Goal: Information Seeking & Learning: Learn about a topic

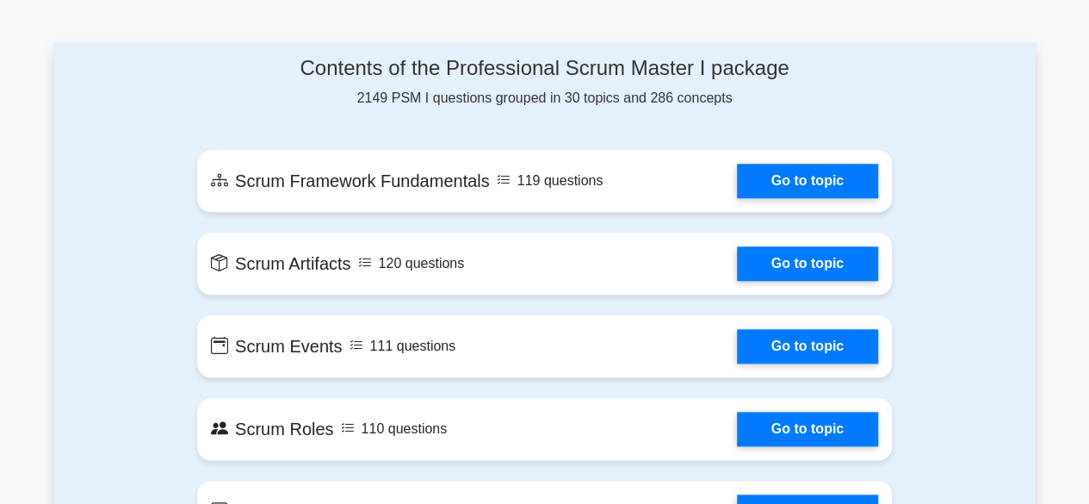
scroll to position [689, 0]
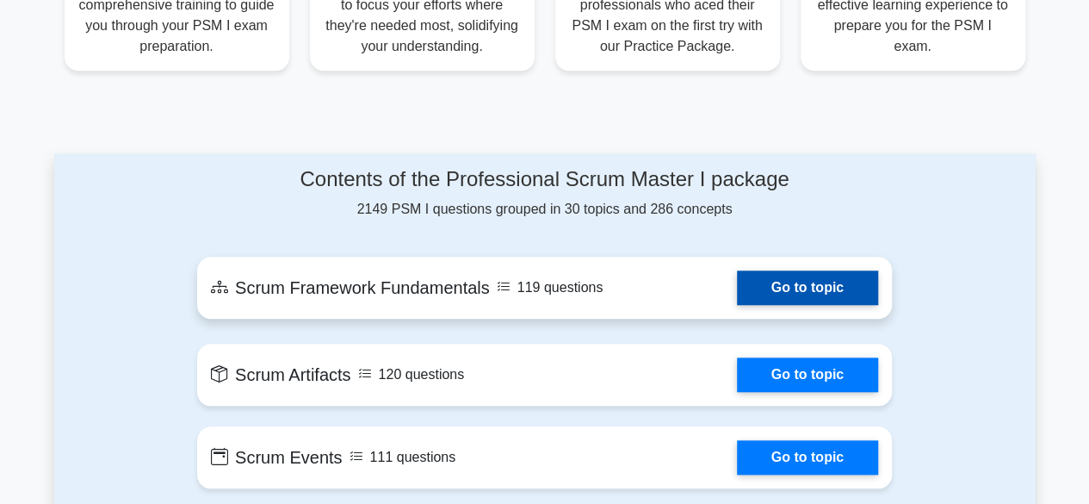
click at [826, 287] on link "Go to topic" at bounding box center [807, 287] width 141 height 34
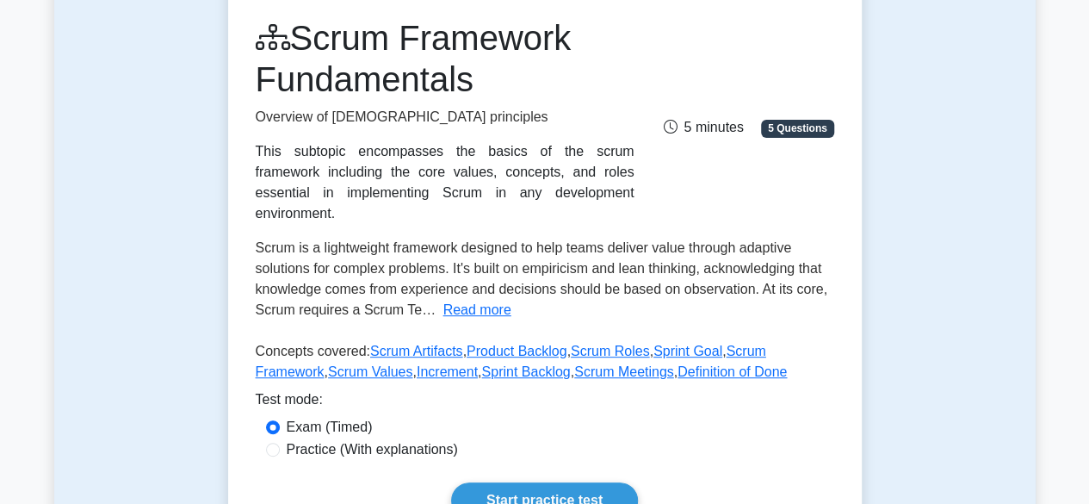
scroll to position [258, 0]
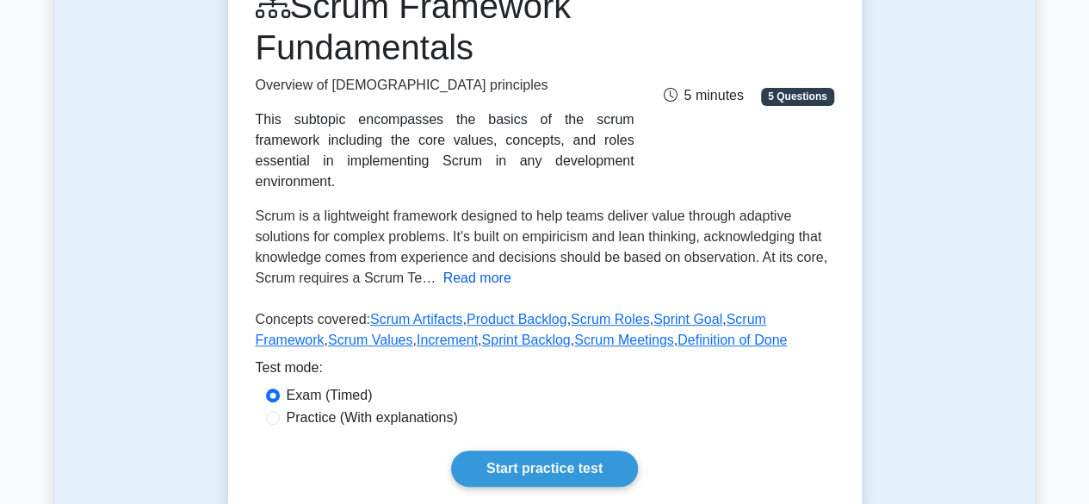
click at [484, 268] on button "Read more" at bounding box center [477, 278] width 68 height 21
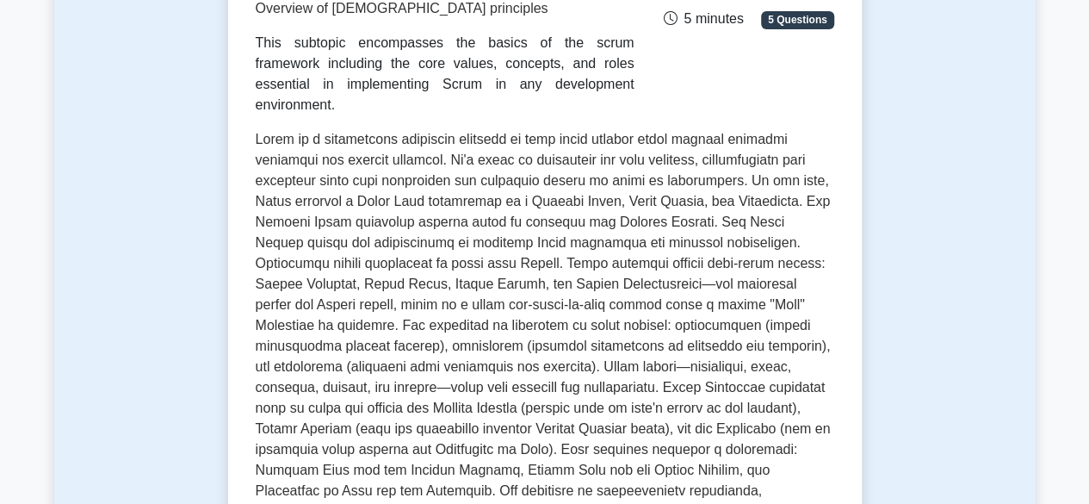
scroll to position [430, 0]
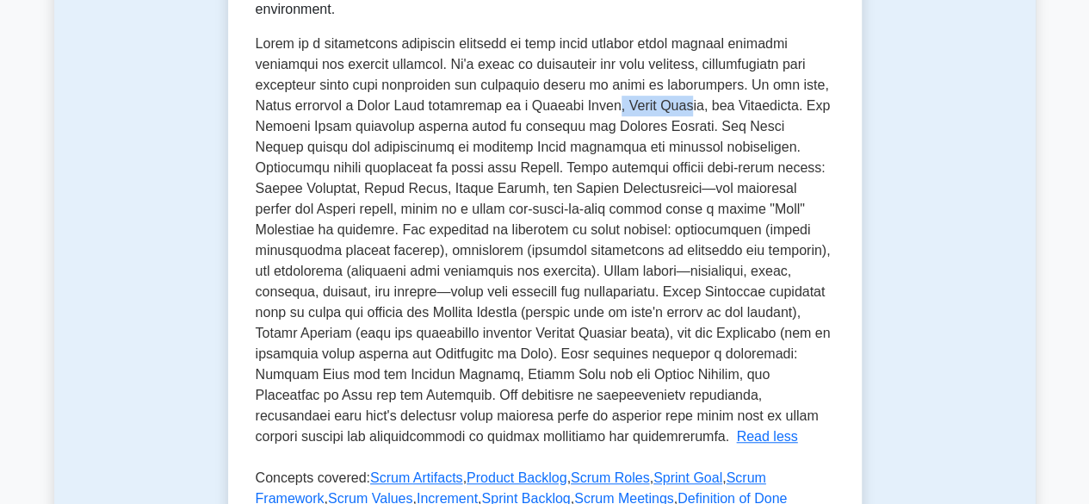
drag, startPoint x: 622, startPoint y: 82, endPoint x: 699, endPoint y: 86, distance: 77.6
click at [699, 86] on span at bounding box center [543, 239] width 575 height 407
drag, startPoint x: 345, startPoint y: 104, endPoint x: 424, endPoint y: 112, distance: 79.6
click at [424, 112] on span at bounding box center [543, 239] width 575 height 407
drag, startPoint x: 503, startPoint y: 103, endPoint x: 545, endPoint y: 108, distance: 42.4
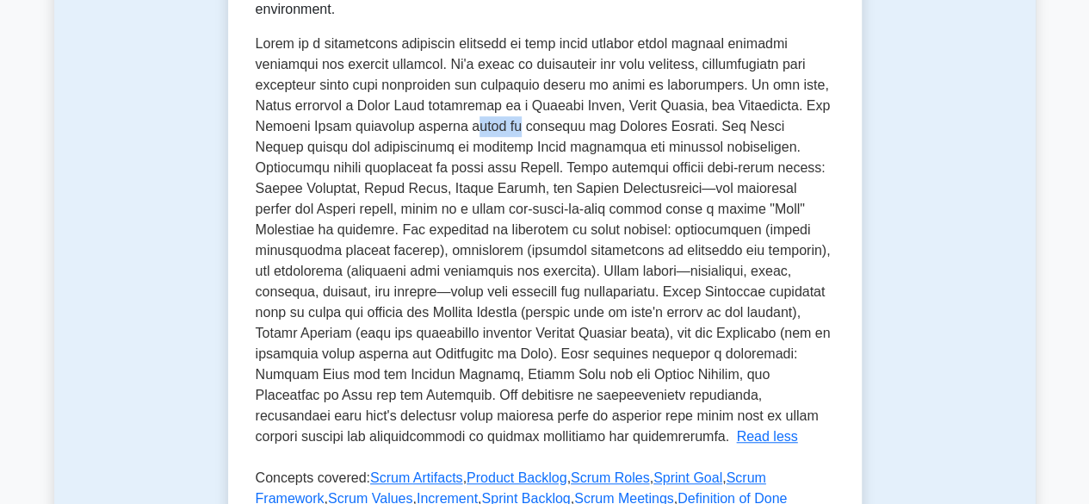
click at [545, 108] on span at bounding box center [543, 239] width 575 height 407
drag, startPoint x: 642, startPoint y: 110, endPoint x: 678, endPoint y: 109, distance: 35.3
click at [678, 109] on span at bounding box center [543, 239] width 575 height 407
drag, startPoint x: 772, startPoint y: 108, endPoint x: 801, endPoint y: 109, distance: 28.4
click at [801, 109] on span at bounding box center [543, 239] width 575 height 407
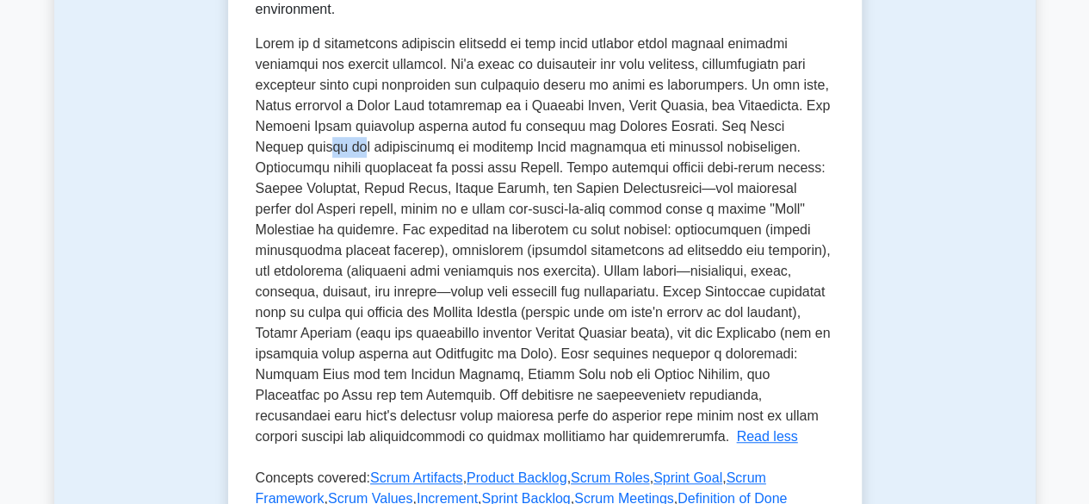
drag, startPoint x: 327, startPoint y: 127, endPoint x: 356, endPoint y: 127, distance: 29.3
click at [356, 127] on span at bounding box center [543, 239] width 575 height 407
drag, startPoint x: 436, startPoint y: 130, endPoint x: 488, endPoint y: 133, distance: 52.6
click at [488, 133] on span at bounding box center [543, 239] width 575 height 407
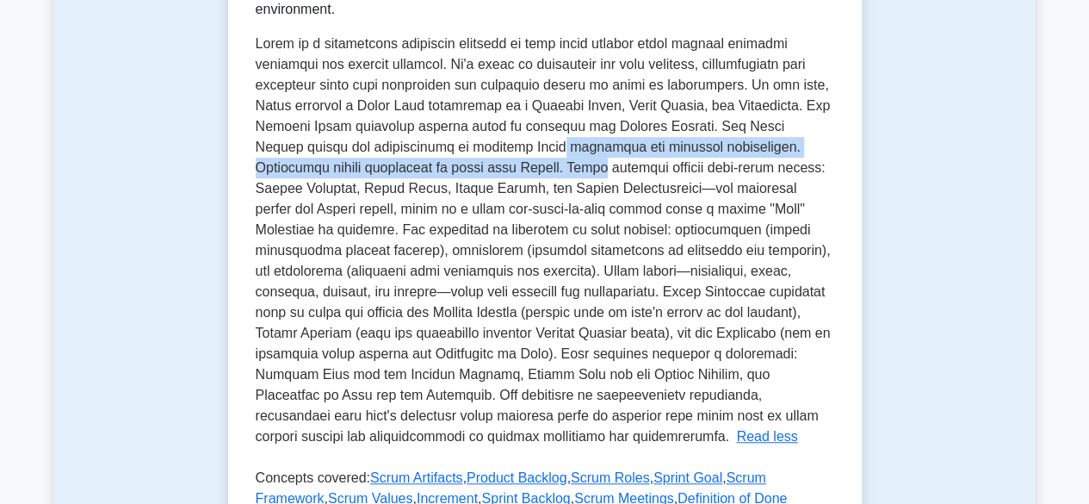
drag, startPoint x: 559, startPoint y: 133, endPoint x: 604, endPoint y: 139, distance: 45.9
click at [604, 139] on span at bounding box center [543, 239] width 575 height 407
click at [671, 134] on span at bounding box center [543, 239] width 575 height 407
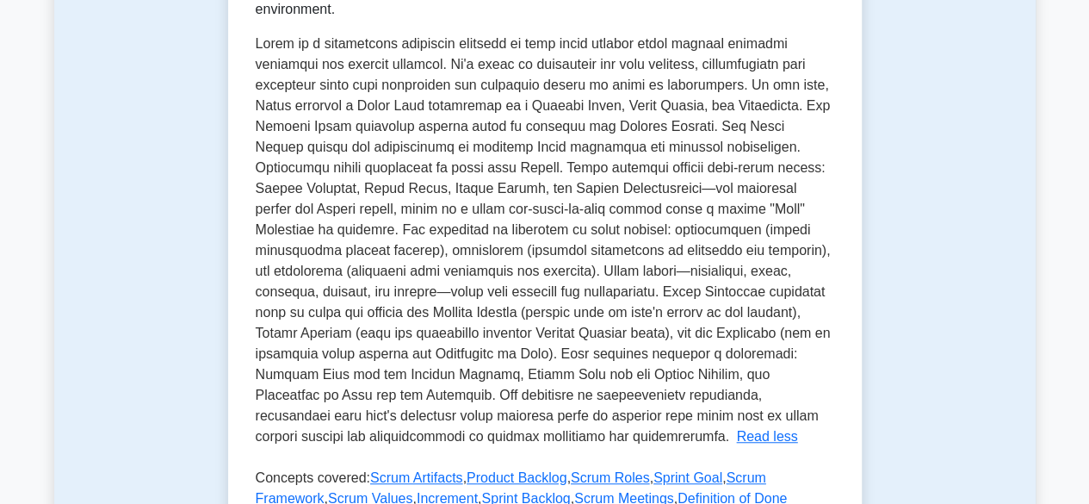
click at [591, 275] on span at bounding box center [543, 239] width 575 height 407
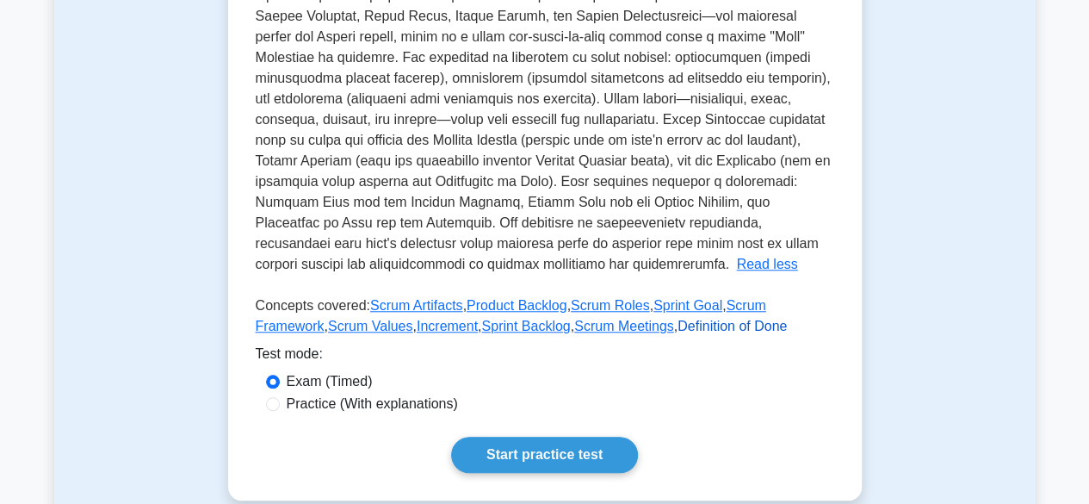
scroll to position [689, 0]
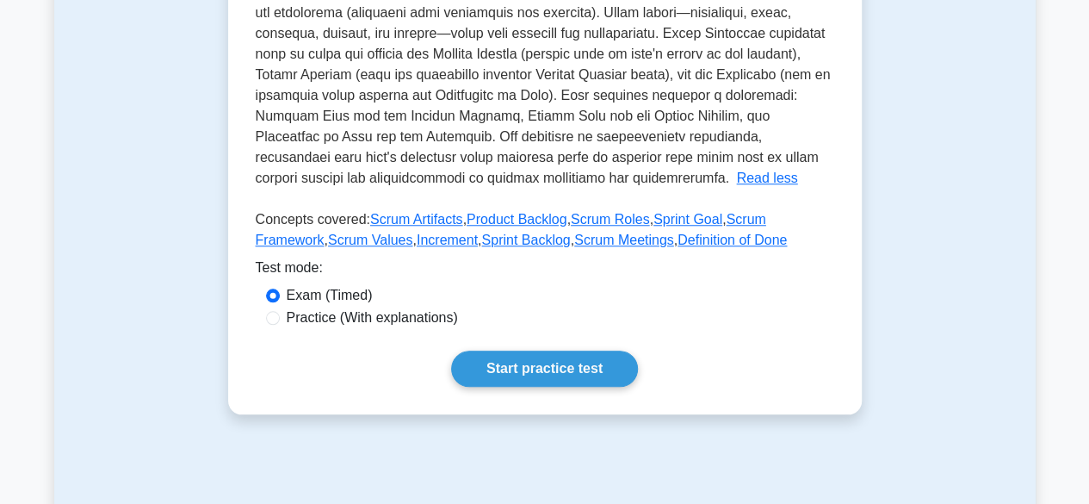
click at [319, 307] on label "Practice (With explanations)" at bounding box center [372, 317] width 171 height 21
click at [280, 311] on input "Practice (With explanations)" at bounding box center [273, 318] width 14 height 14
radio input "true"
click at [319, 285] on label "Exam (Timed)" at bounding box center [330, 295] width 86 height 21
click at [280, 288] on input "Exam (Timed)" at bounding box center [273, 295] width 14 height 14
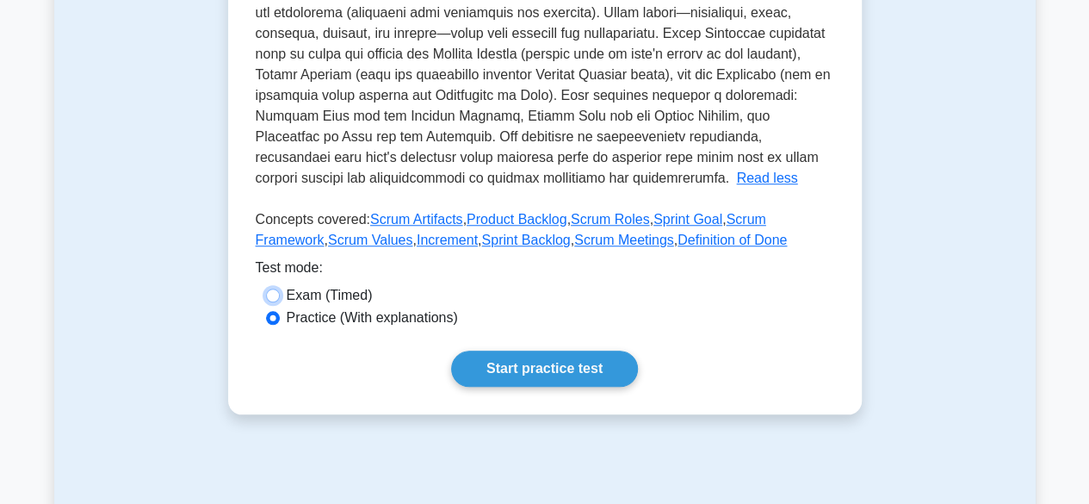
radio input "true"
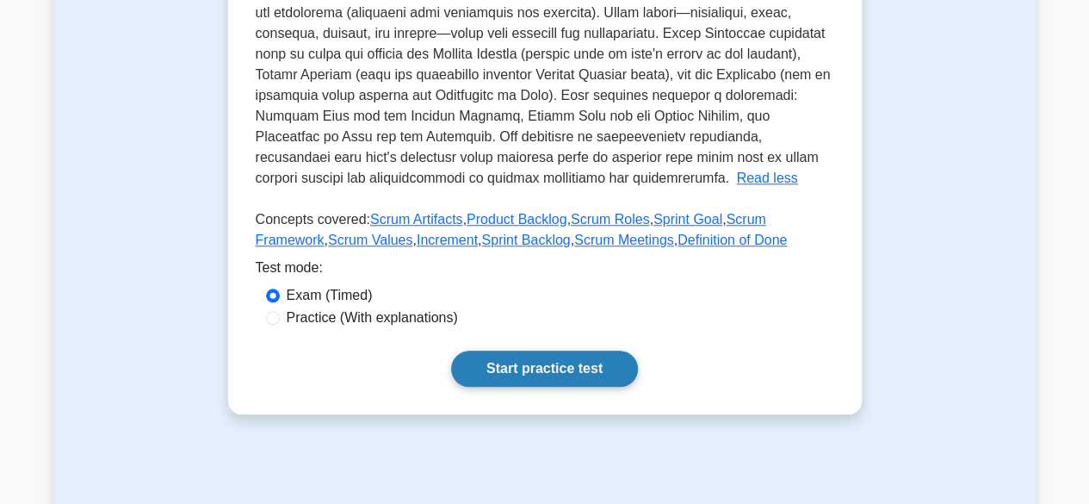
click at [542, 350] on link "Start practice test" at bounding box center [544, 368] width 187 height 36
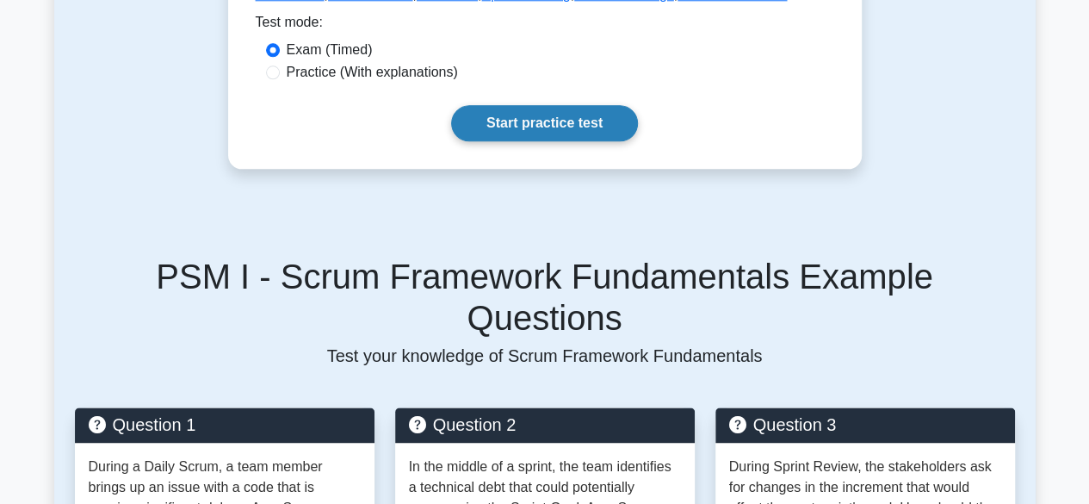
scroll to position [947, 0]
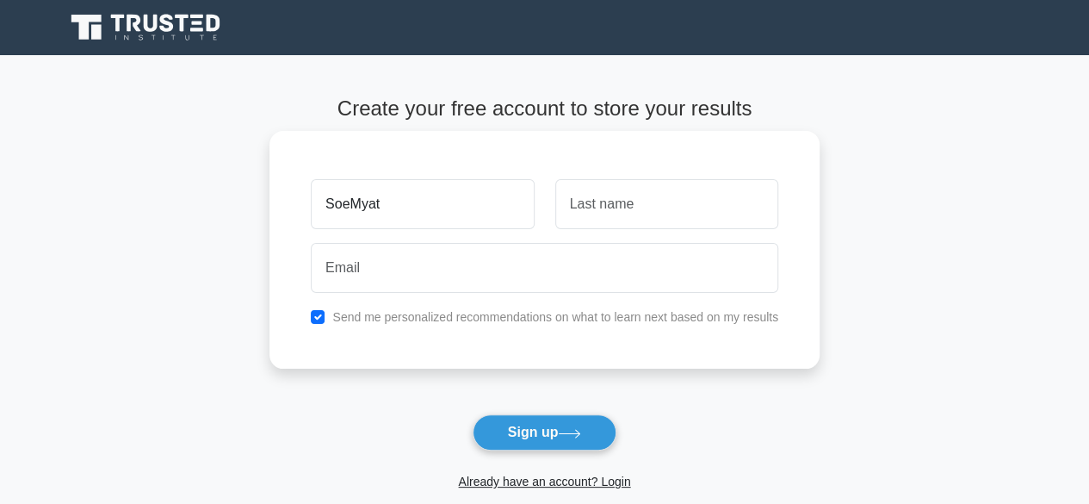
type input "SoeMyat"
type input "Mon"
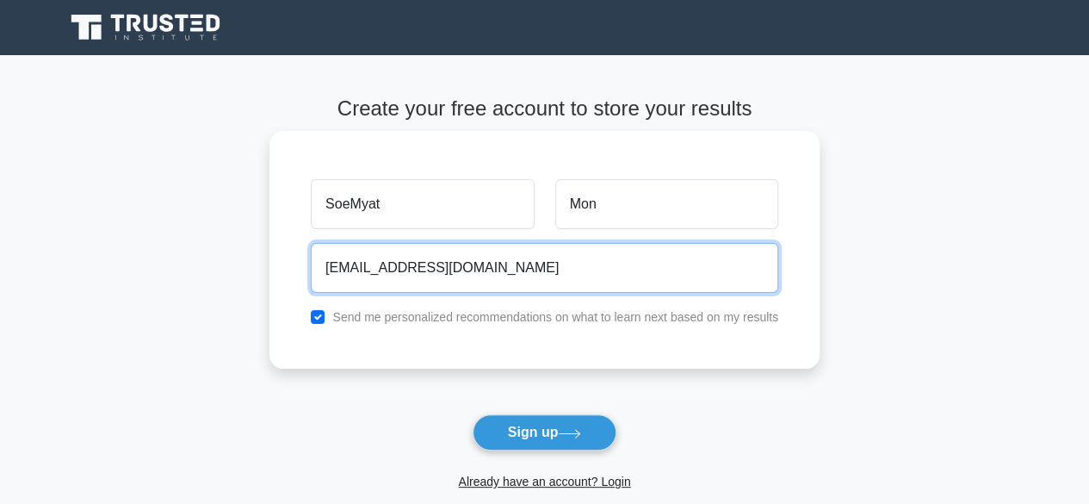
type input "soemyatmon476@gmail.com"
click at [473, 414] on button "Sign up" at bounding box center [545, 432] width 145 height 36
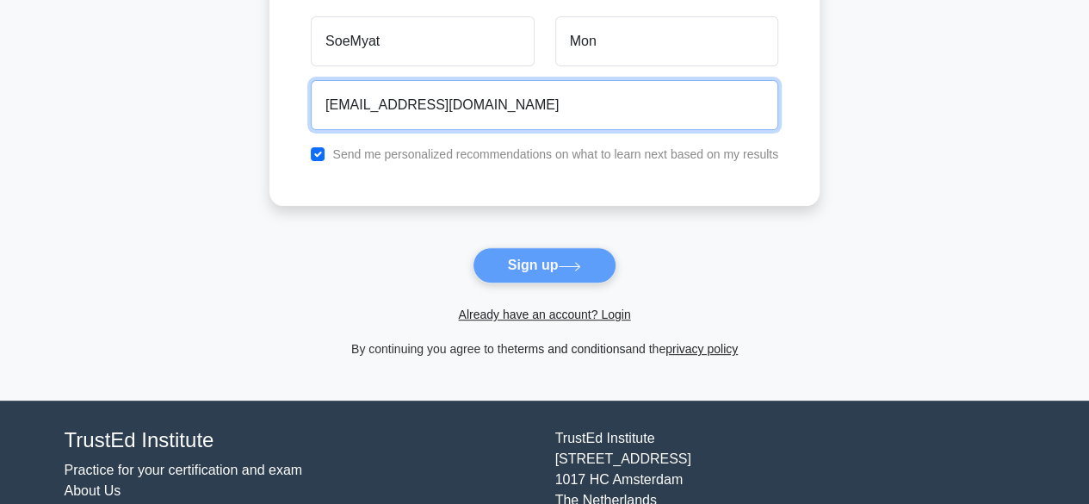
scroll to position [172, 0]
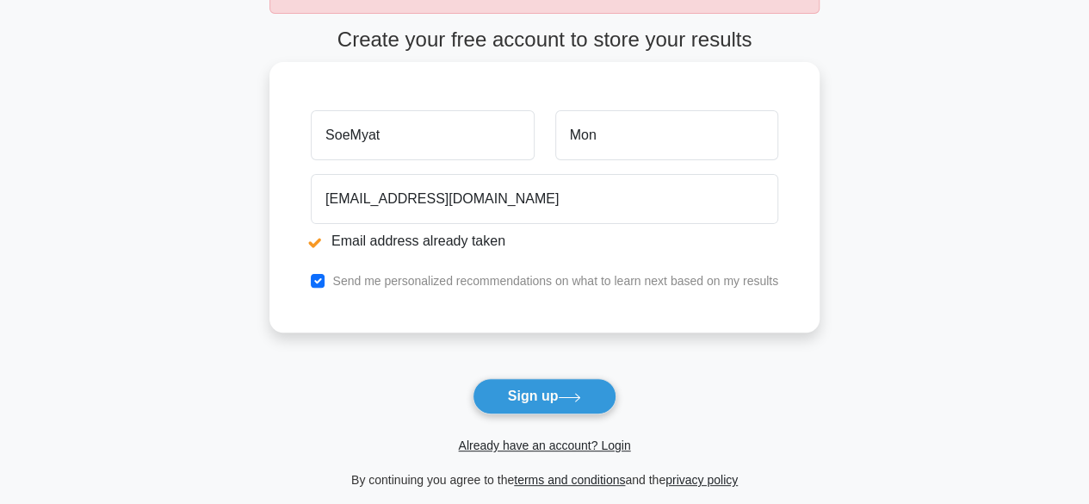
scroll to position [172, 0]
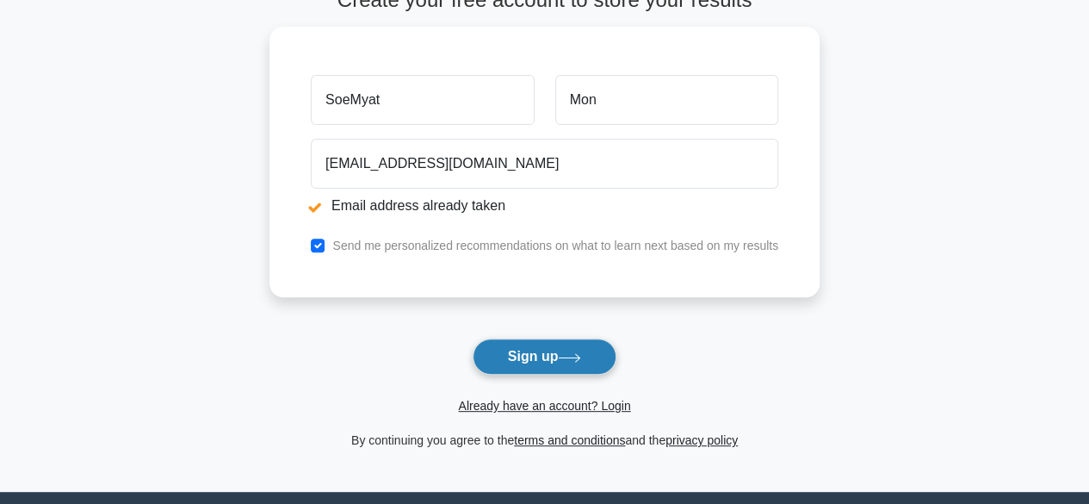
click at [518, 362] on button "Sign up" at bounding box center [545, 356] width 145 height 36
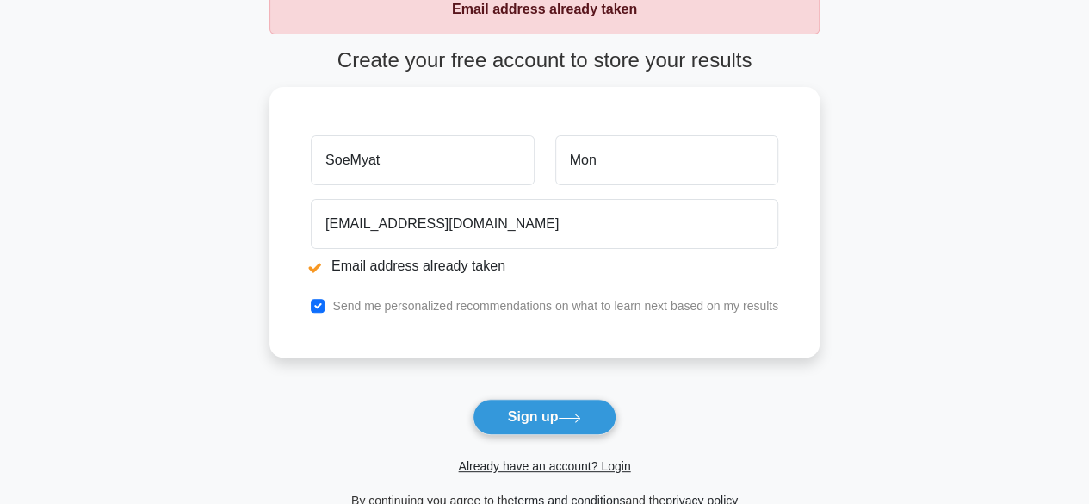
scroll to position [258, 0]
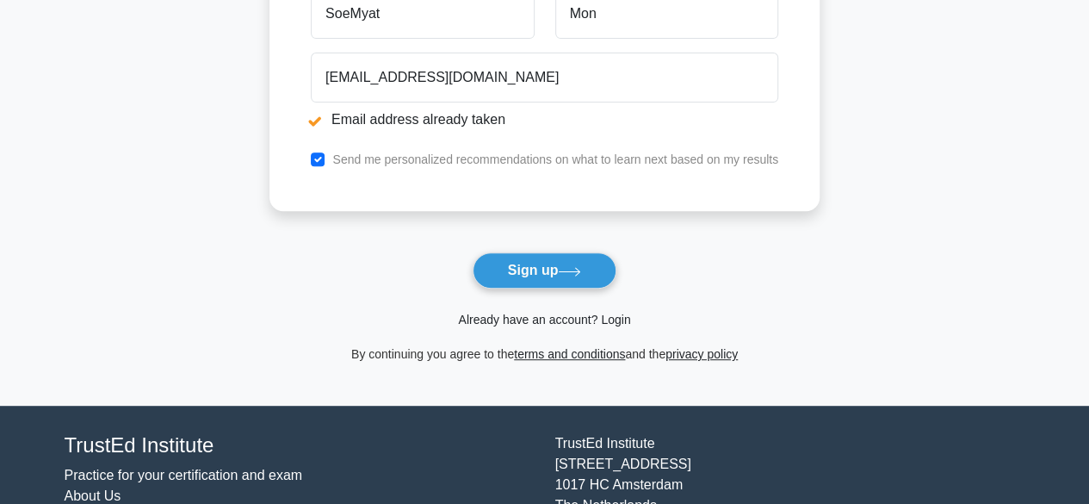
click at [548, 321] on link "Already have an account? Login" at bounding box center [544, 320] width 172 height 14
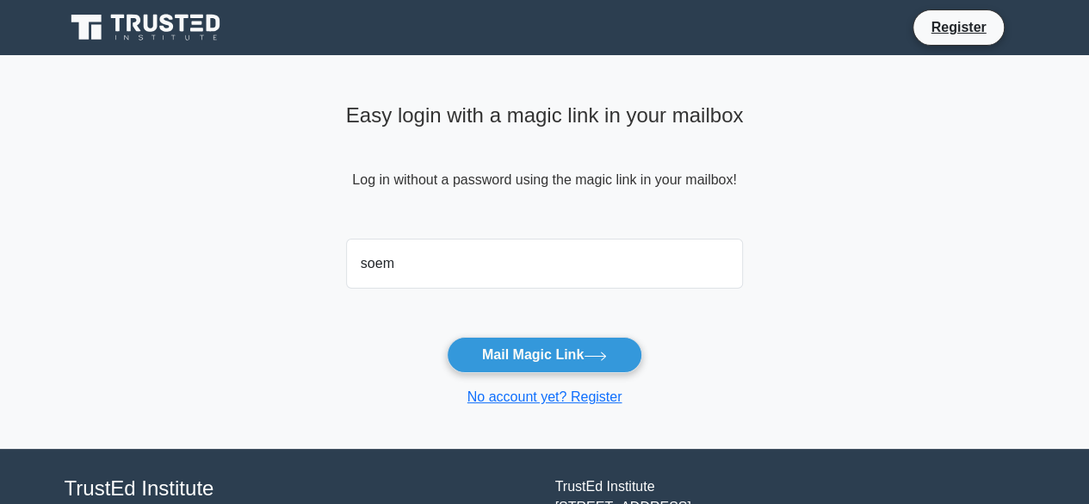
type input "[EMAIL_ADDRESS][DOMAIN_NAME]"
click at [447, 337] on button "Mail Magic Link" at bounding box center [544, 355] width 195 height 36
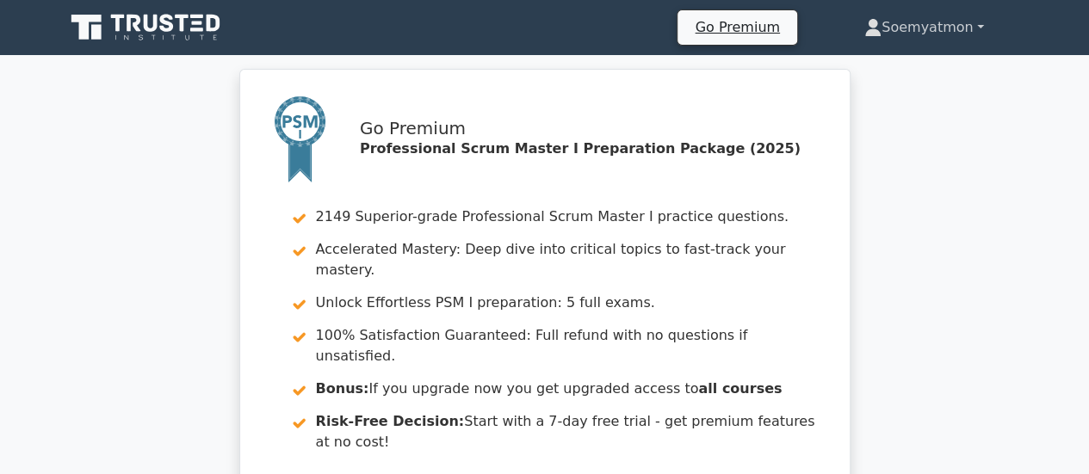
click at [981, 31] on link "Soemyatmon" at bounding box center [924, 27] width 202 height 34
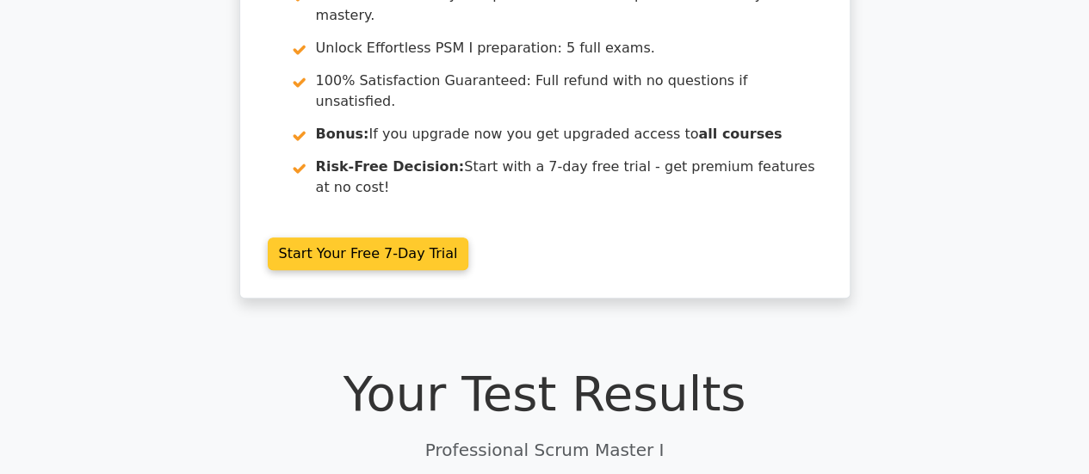
scroll to position [430, 0]
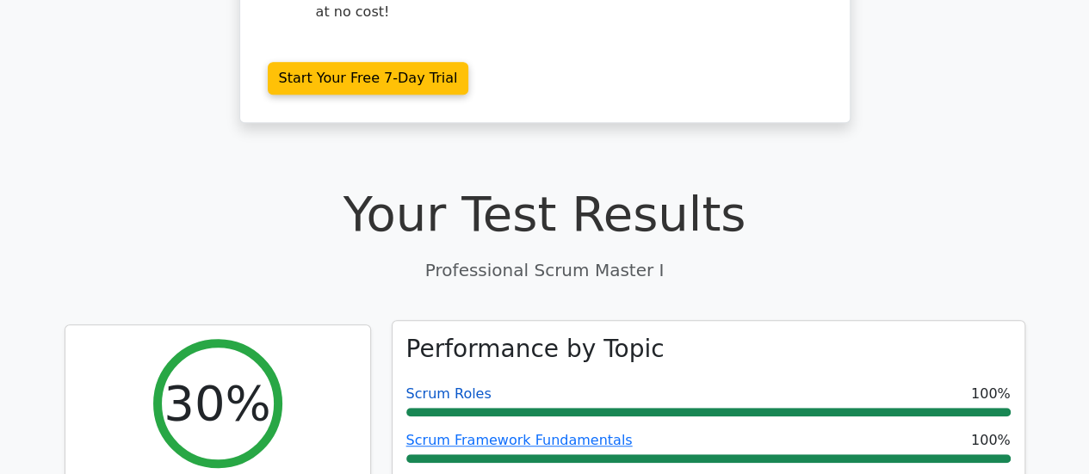
click at [463, 386] on link "Scrum Roles" at bounding box center [448, 394] width 85 height 16
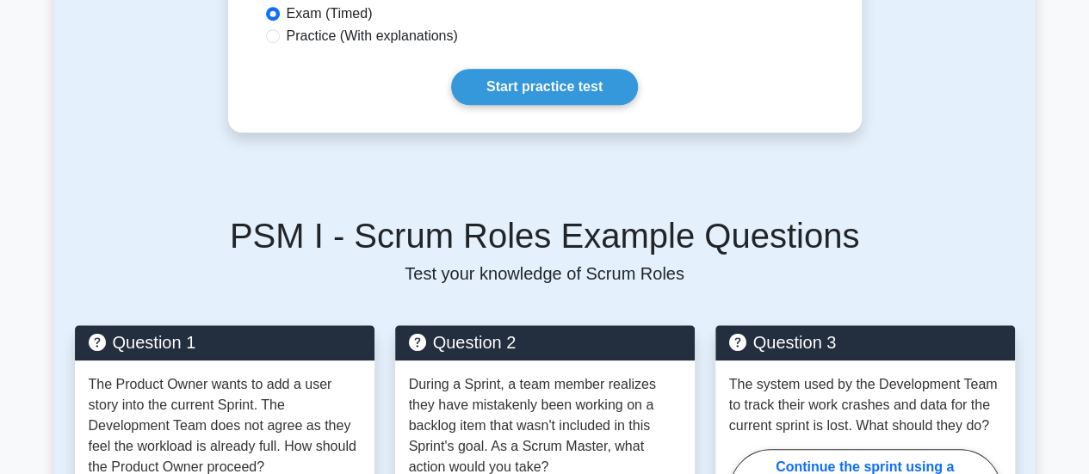
scroll to position [430, 0]
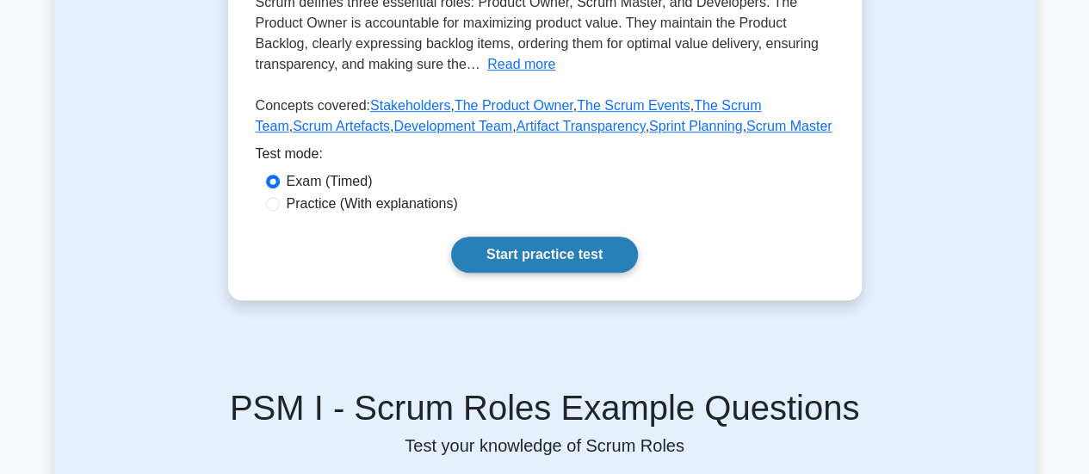
click at [492, 247] on link "Start practice test" at bounding box center [544, 255] width 187 height 36
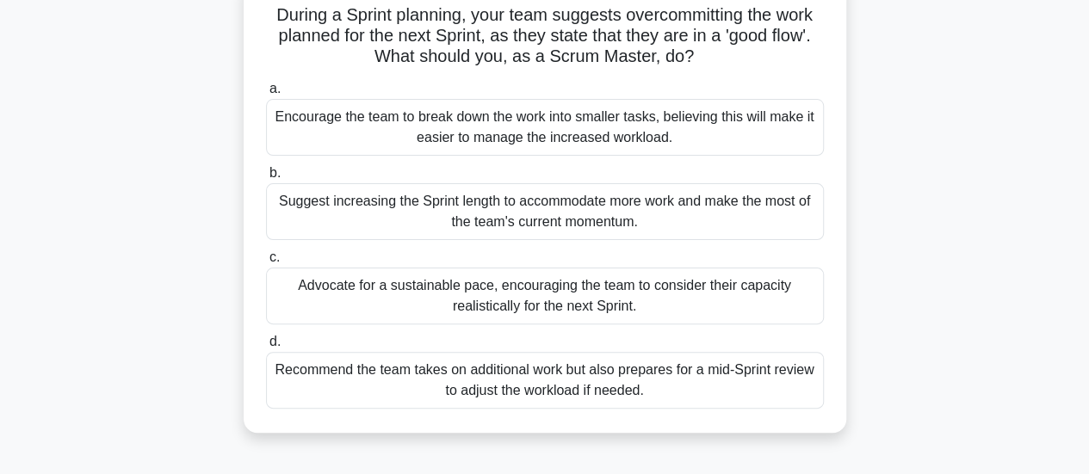
scroll to position [86, 0]
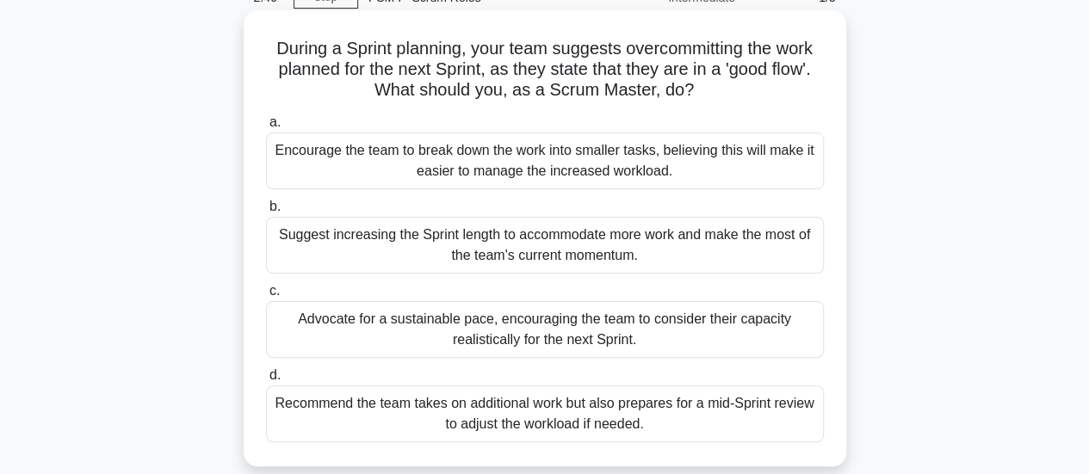
click at [651, 152] on div "Encourage the team to break down the work into smaller tasks, believing this wi…" at bounding box center [545, 161] width 558 height 57
click at [266, 128] on input "a. Encourage the team to break down the work into smaller tasks, believing this…" at bounding box center [266, 122] width 0 height 11
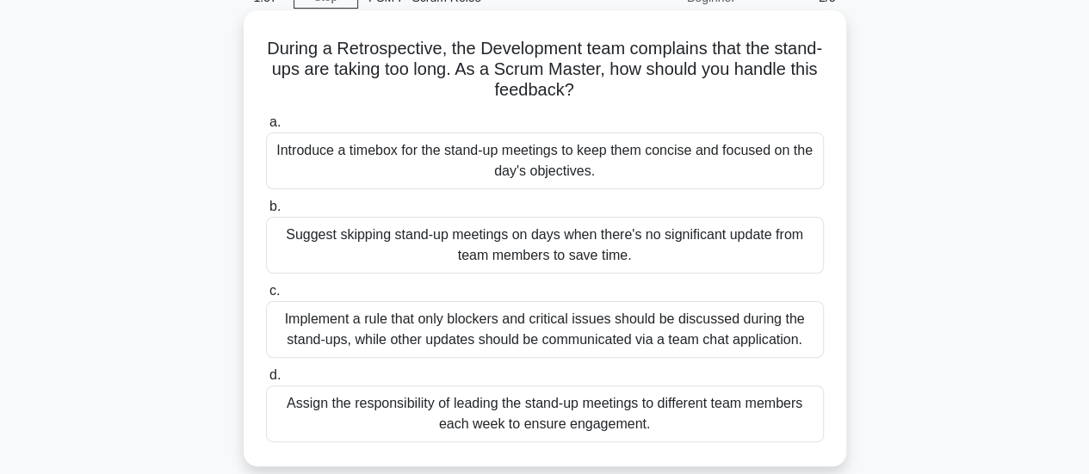
click at [544, 175] on div "Introduce a timebox for the stand-up meetings to keep them concise and focused …" at bounding box center [545, 161] width 558 height 57
click at [266, 128] on input "a. Introduce a timebox for the stand-up meetings to keep them concise and focus…" at bounding box center [266, 122] width 0 height 11
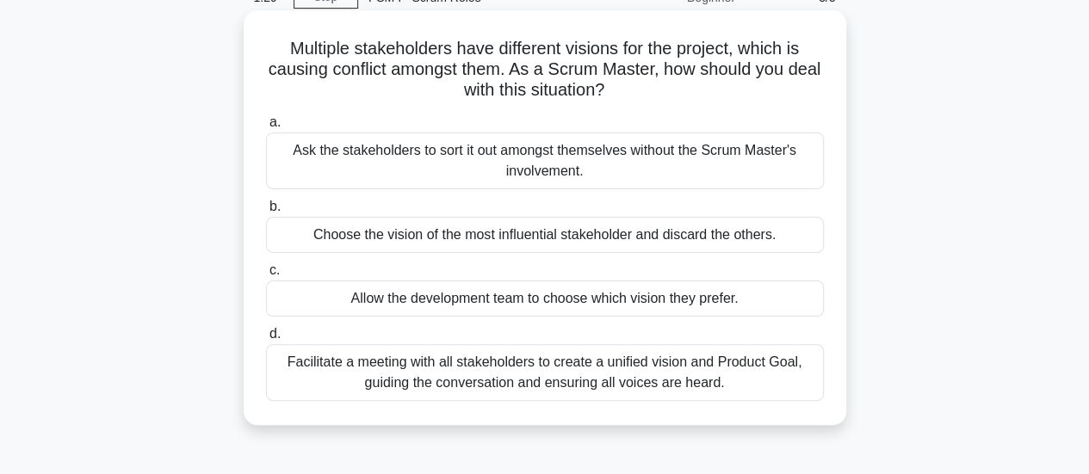
click at [507, 376] on div "Facilitate a meeting with all stakeholders to create a unified vision and Produ…" at bounding box center [545, 372] width 558 height 57
click at [266, 340] on input "d. Facilitate a meeting with all stakeholders to create a unified vision and Pr…" at bounding box center [266, 334] width 0 height 11
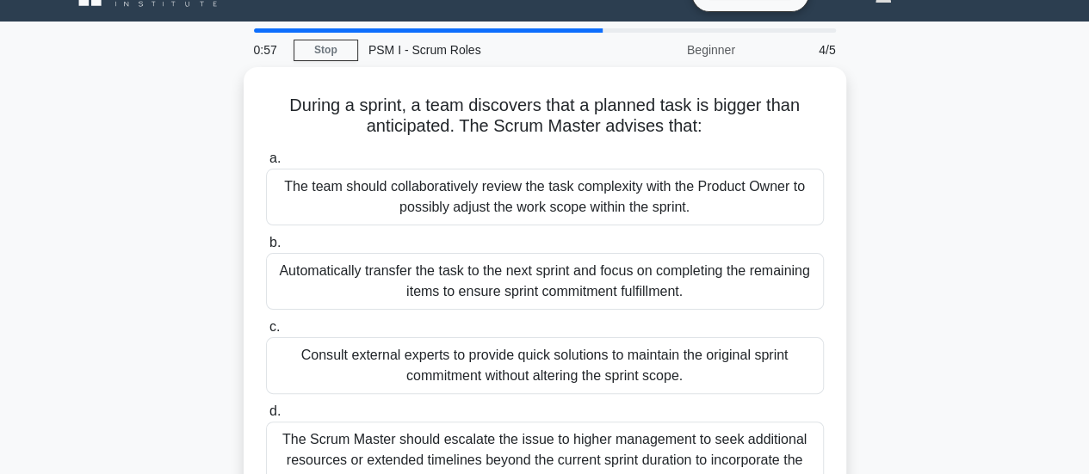
scroll to position [0, 0]
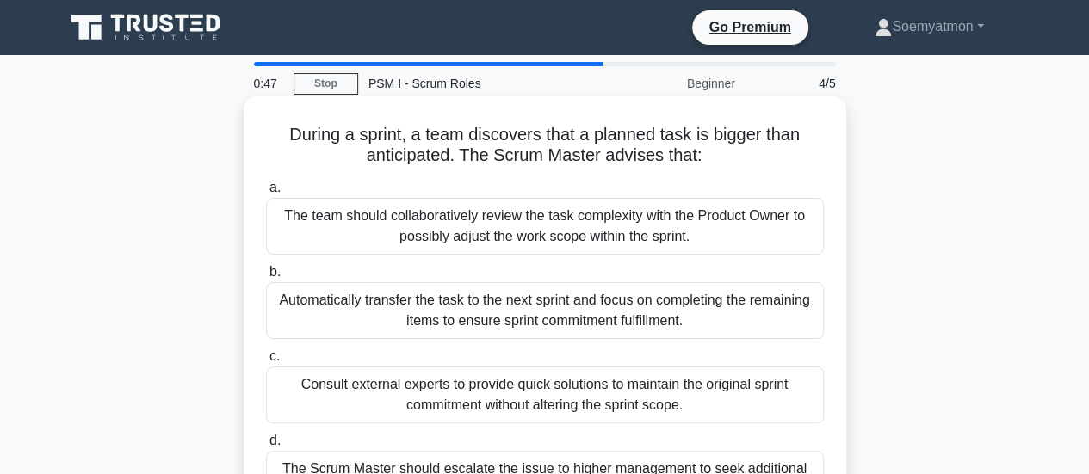
click at [672, 243] on div "The team should collaboratively review the task complexity with the Product Own…" at bounding box center [545, 226] width 558 height 57
click at [266, 194] on input "a. The team should collaboratively review the task complexity with the Product …" at bounding box center [266, 188] width 0 height 11
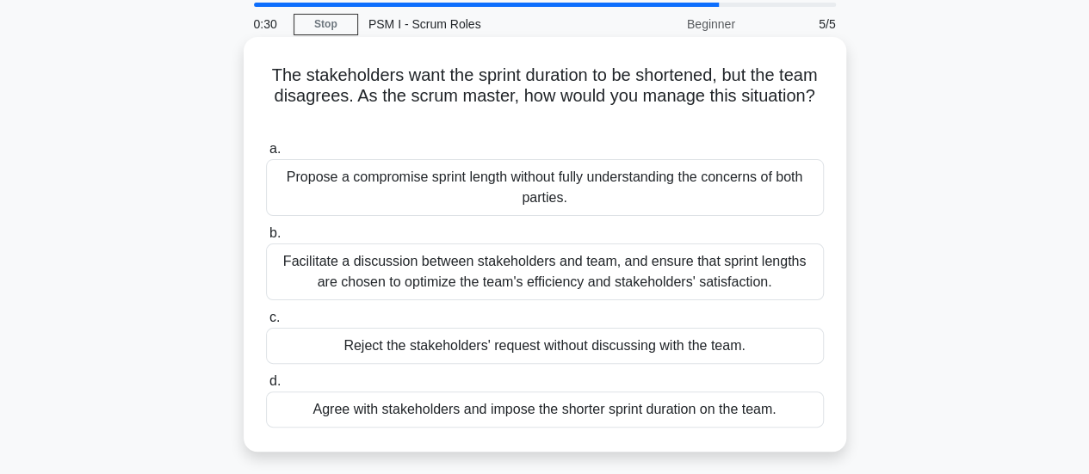
scroll to position [86, 0]
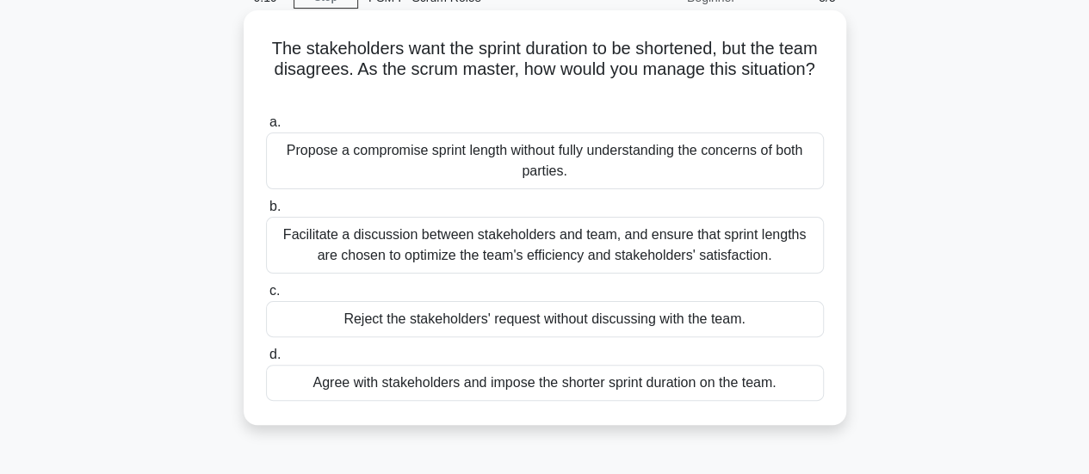
click at [607, 257] on div "Facilitate a discussion between stakeholders and team, and ensure that sprint l…" at bounding box center [545, 245] width 558 height 57
click at [266, 213] on input "b. Facilitate a discussion between stakeholders and team, and ensure that sprin…" at bounding box center [266, 206] width 0 height 11
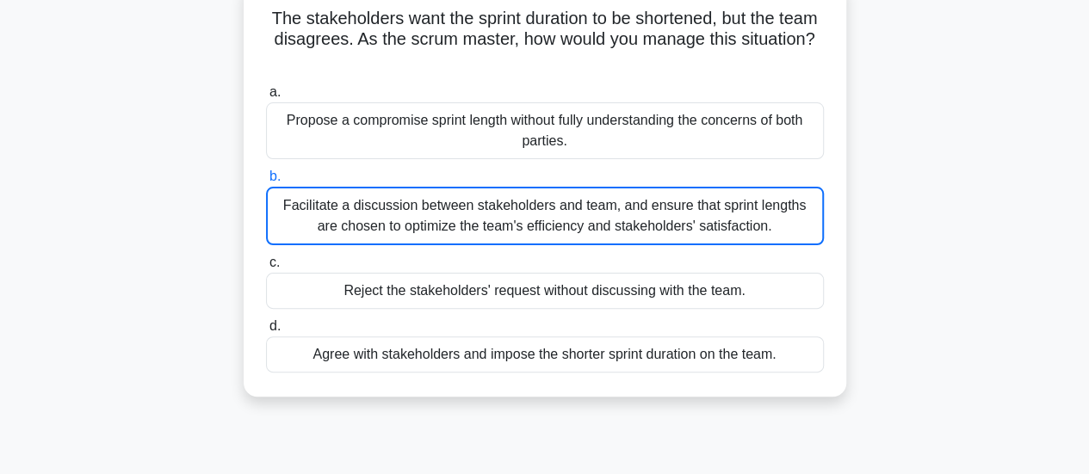
scroll to position [0, 0]
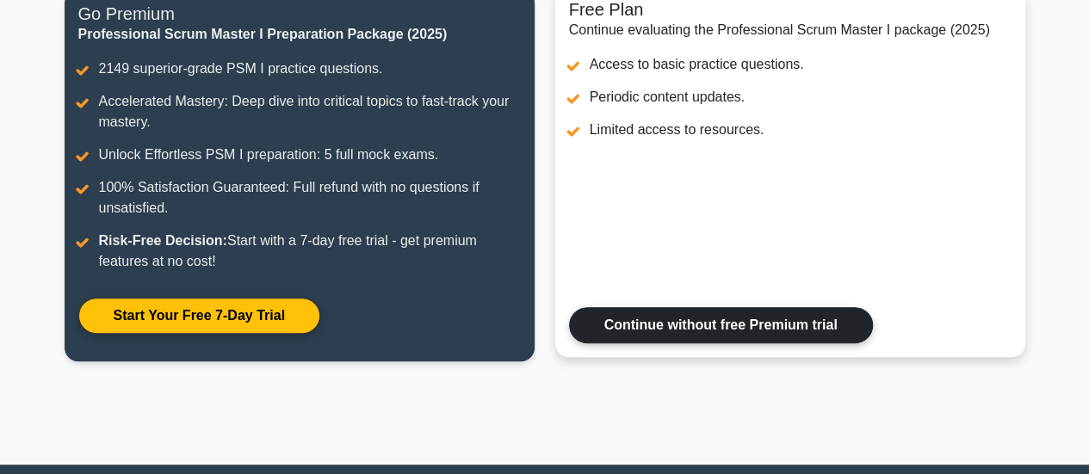
scroll to position [258, 0]
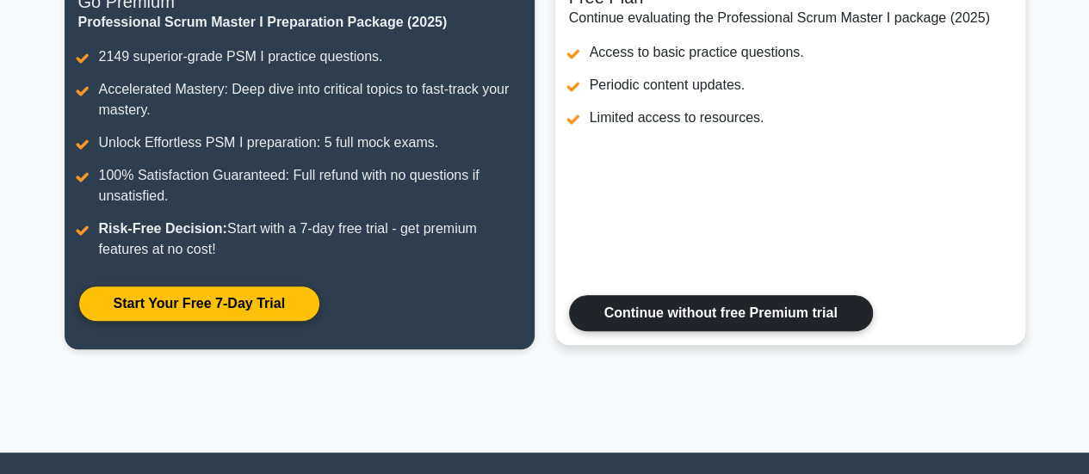
click at [771, 313] on link "Continue without free Premium trial" at bounding box center [721, 313] width 304 height 36
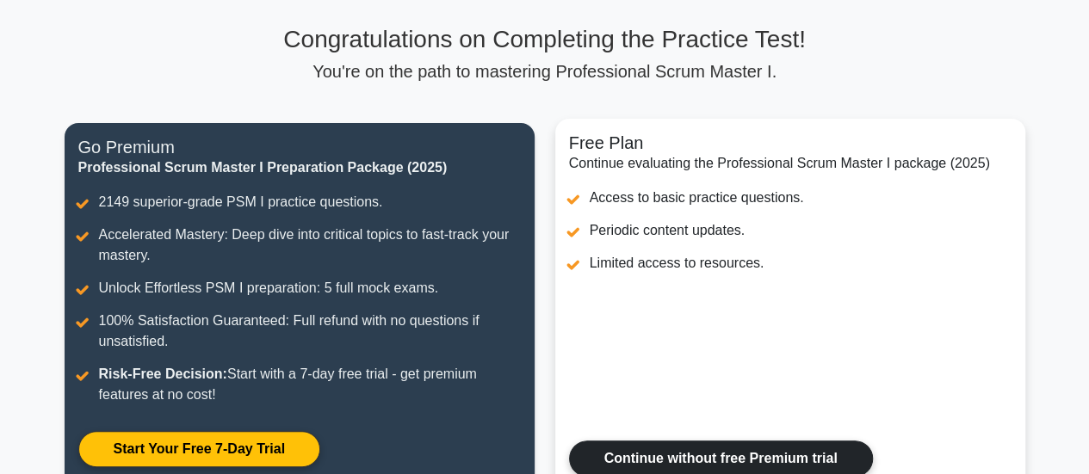
scroll to position [0, 0]
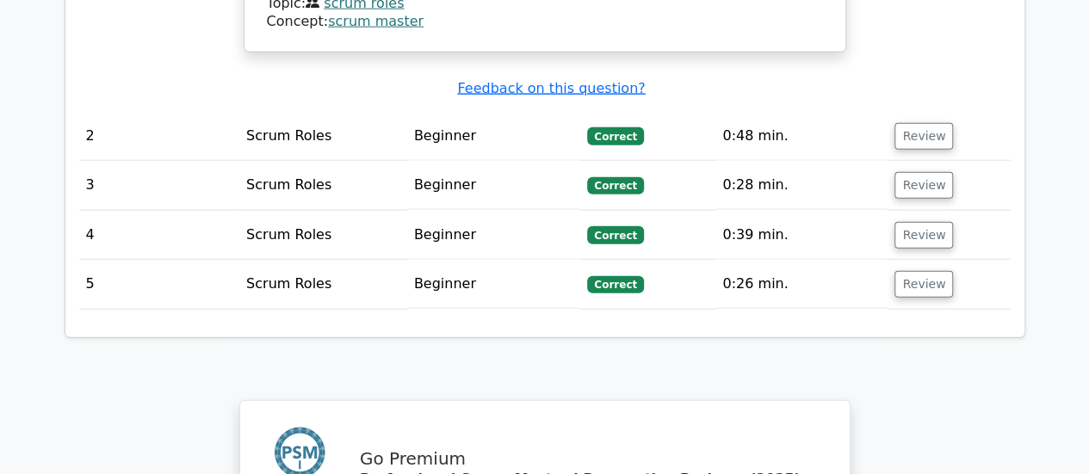
scroll to position [1894, 0]
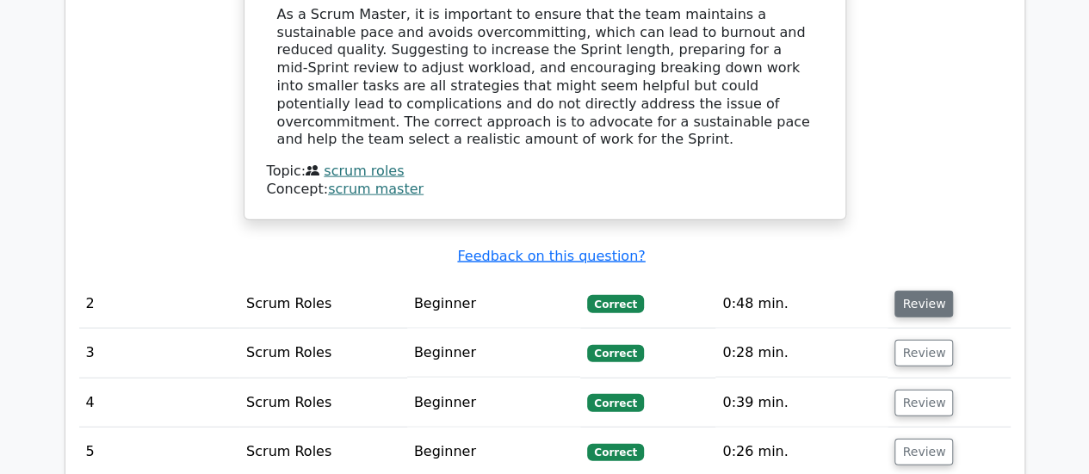
click at [921, 291] on button "Review" at bounding box center [923, 304] width 59 height 27
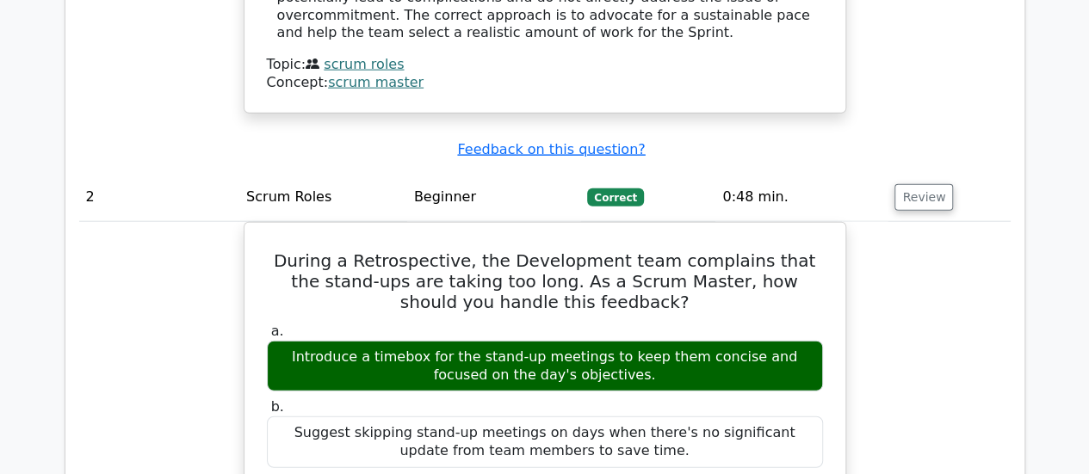
scroll to position [1980, 0]
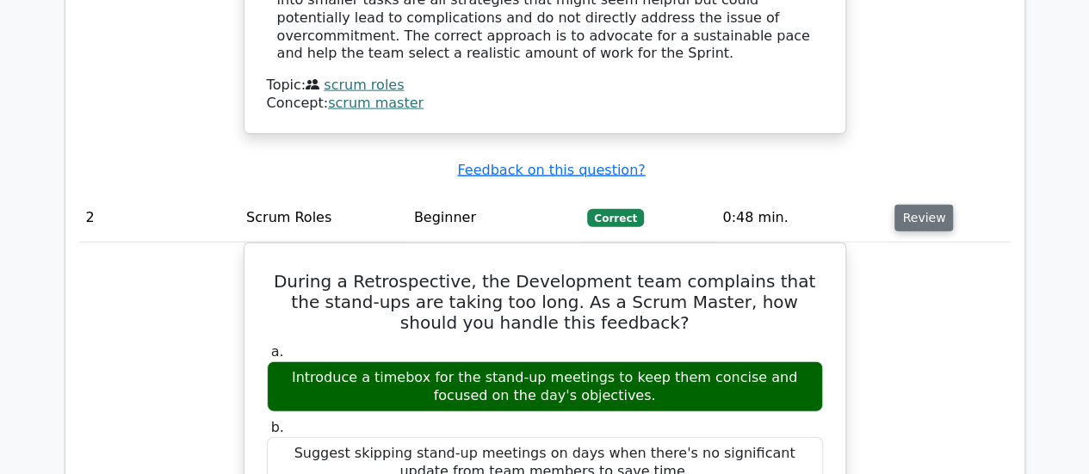
click at [929, 205] on button "Review" at bounding box center [923, 218] width 59 height 27
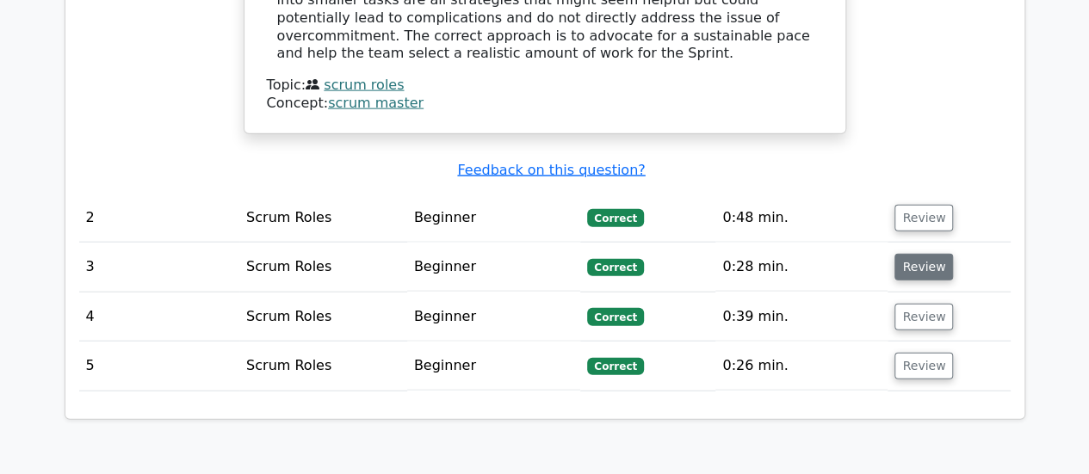
click at [911, 254] on button "Review" at bounding box center [923, 267] width 59 height 27
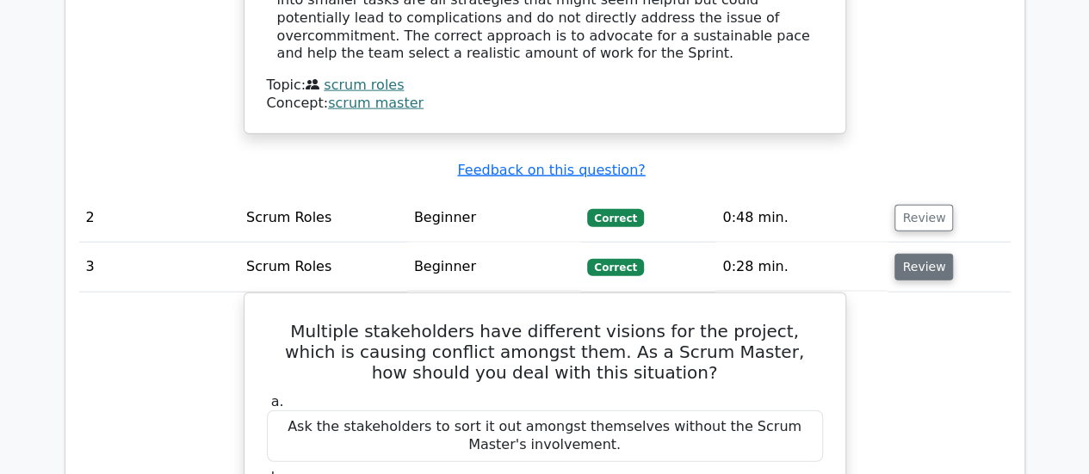
click at [911, 254] on button "Review" at bounding box center [923, 267] width 59 height 27
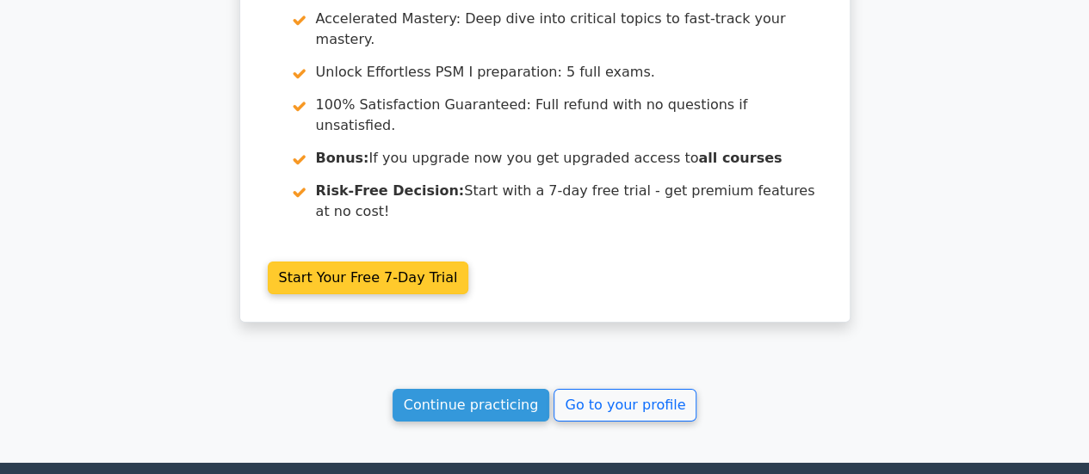
scroll to position [2676, 0]
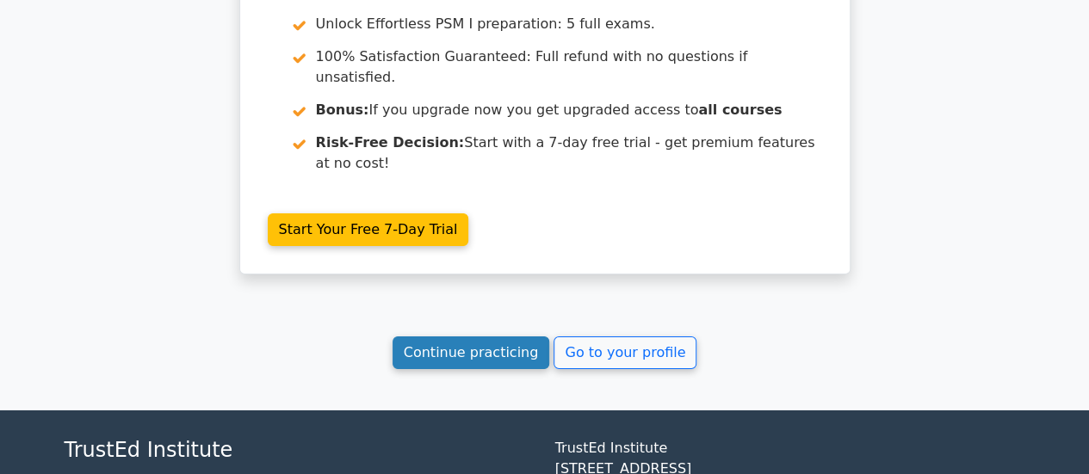
click at [506, 337] on link "Continue practicing" at bounding box center [472, 353] width 158 height 33
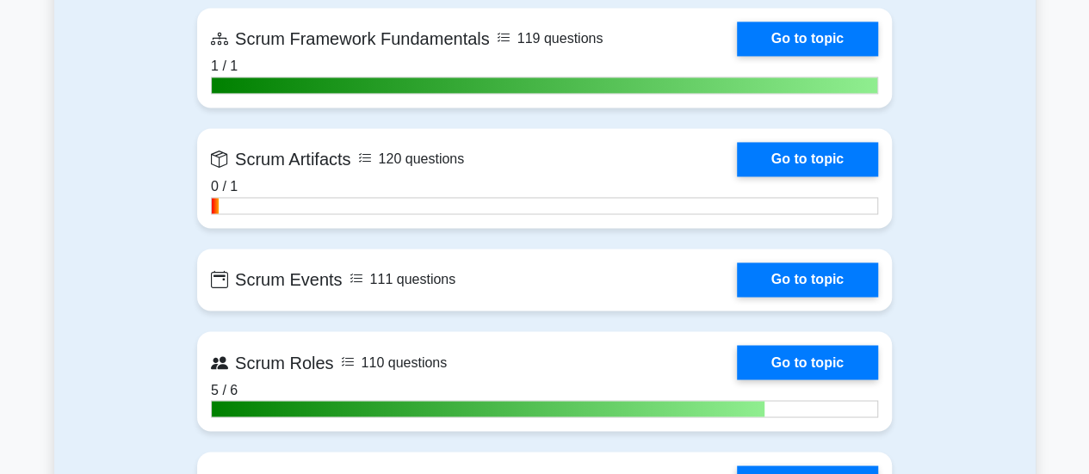
scroll to position [1291, 0]
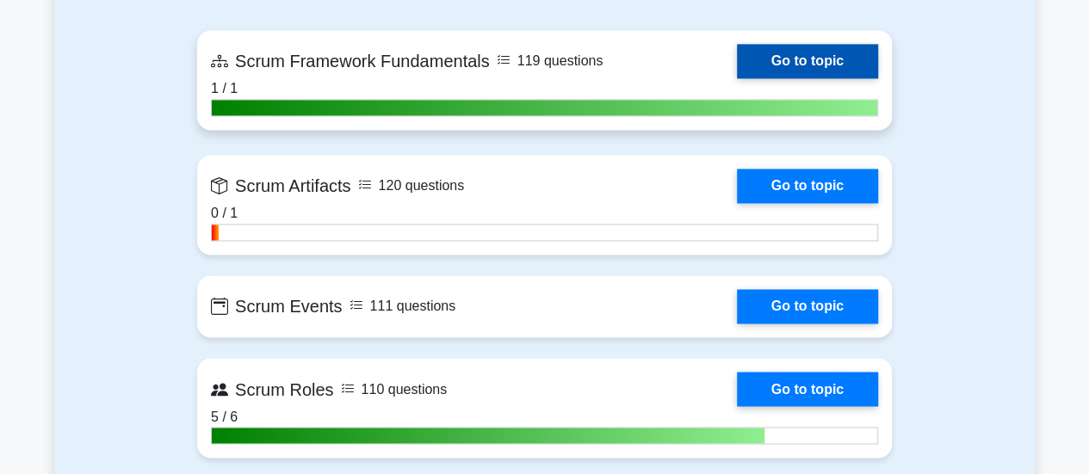
click at [790, 66] on link "Go to topic" at bounding box center [807, 61] width 141 height 34
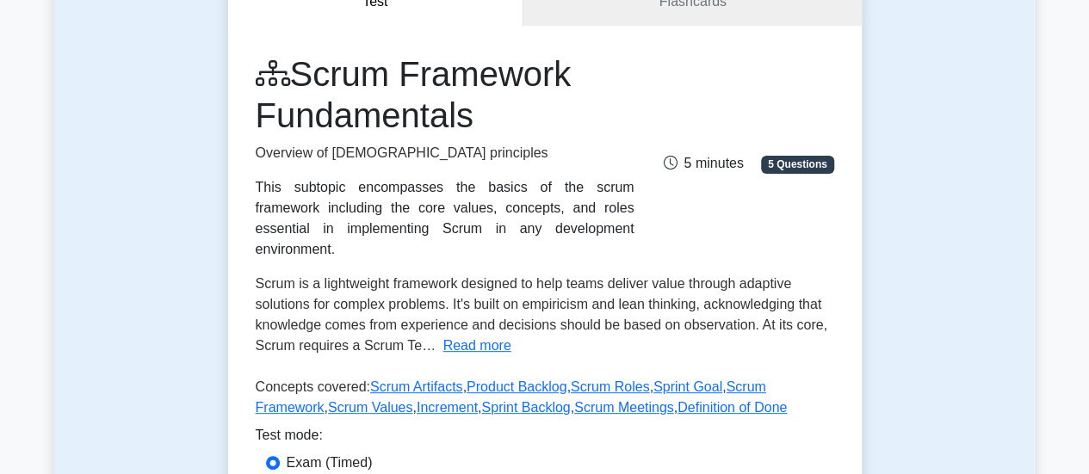
scroll to position [430, 0]
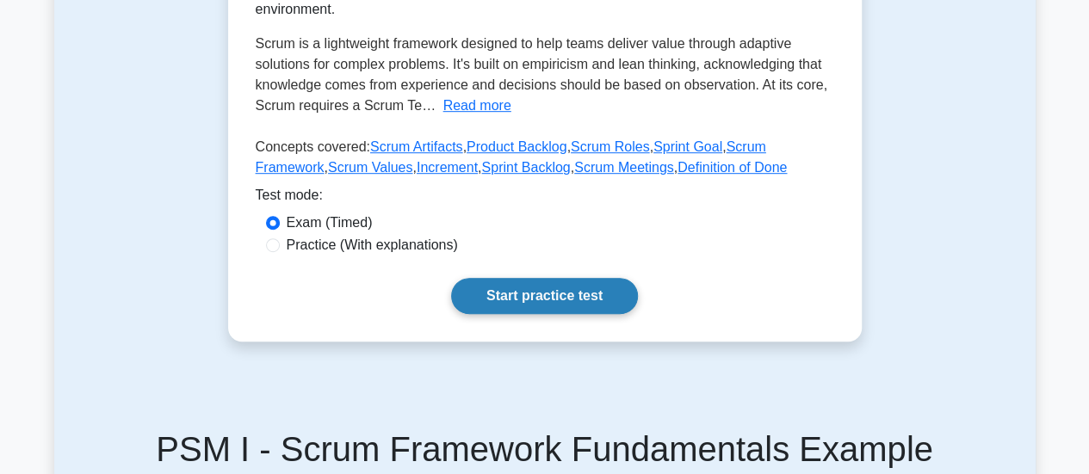
click at [527, 278] on link "Start practice test" at bounding box center [544, 296] width 187 height 36
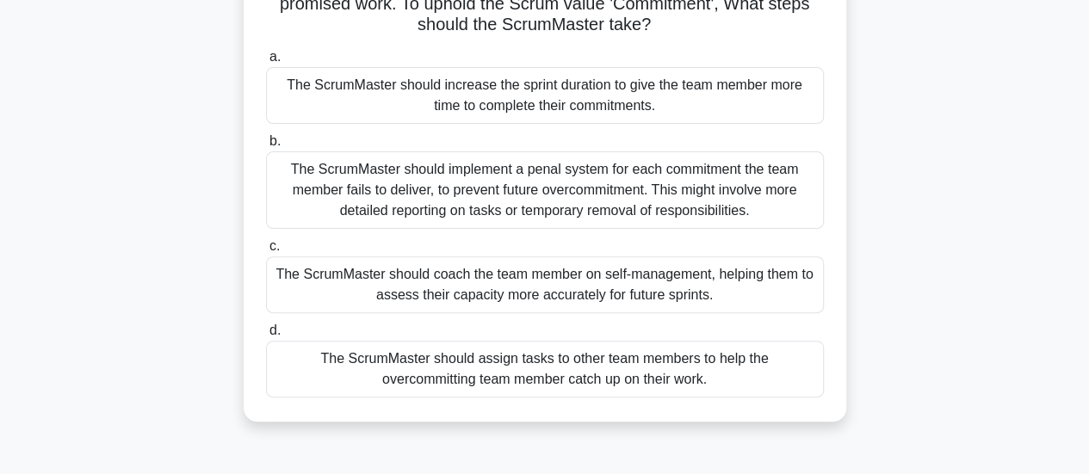
scroll to position [86, 0]
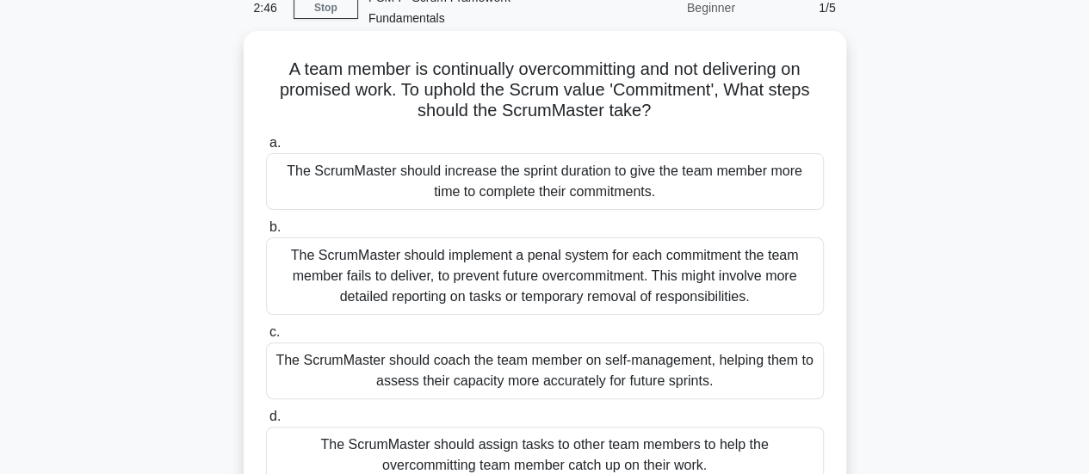
click at [581, 240] on div "The ScrumMaster should implement a penal system for each commitment the team me…" at bounding box center [545, 276] width 558 height 77
click at [266, 233] on input "b. The ScrumMaster should implement a penal system for each commitment the team…" at bounding box center [266, 227] width 0 height 11
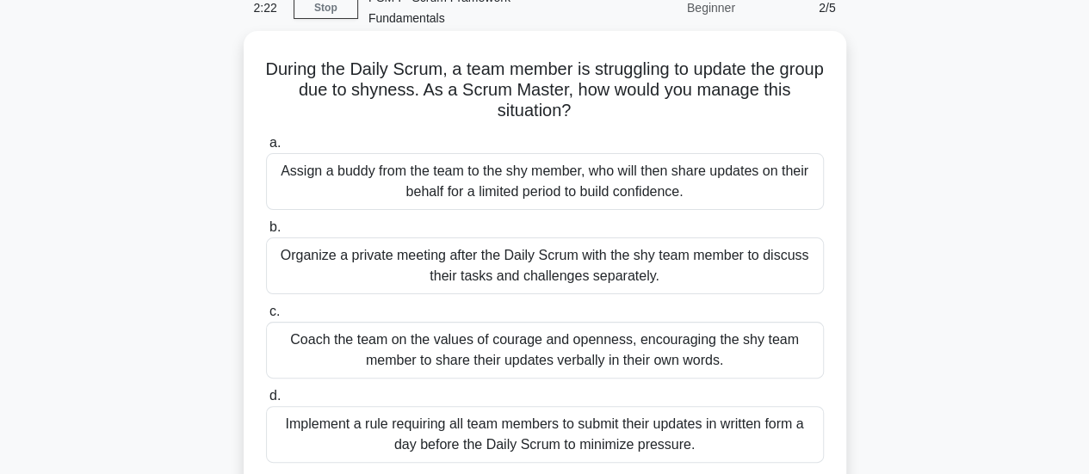
click at [672, 341] on div "Coach the team on the values of courage and openness, encouraging the shy team …" at bounding box center [545, 350] width 558 height 57
click at [266, 318] on input "c. Coach the team on the values of courage and openness, encouraging the shy te…" at bounding box center [266, 311] width 0 height 11
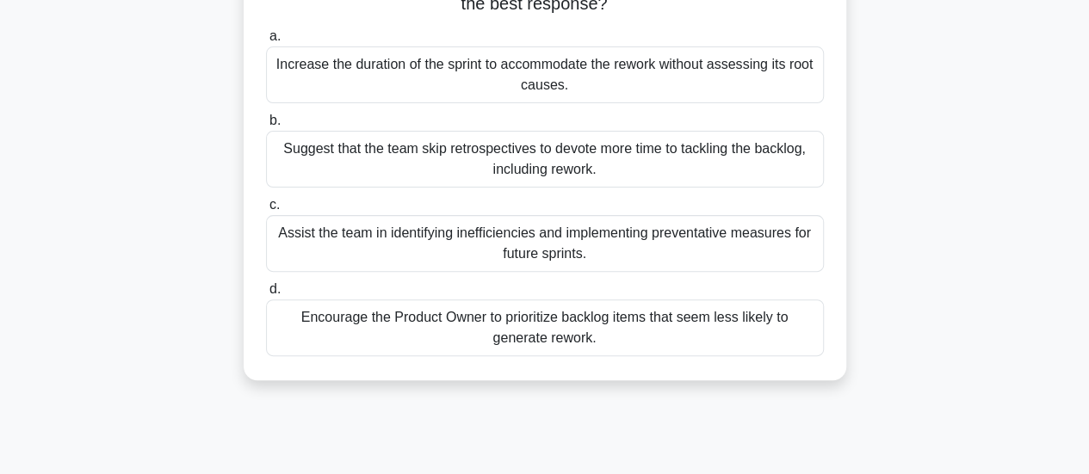
scroll to position [258, 0]
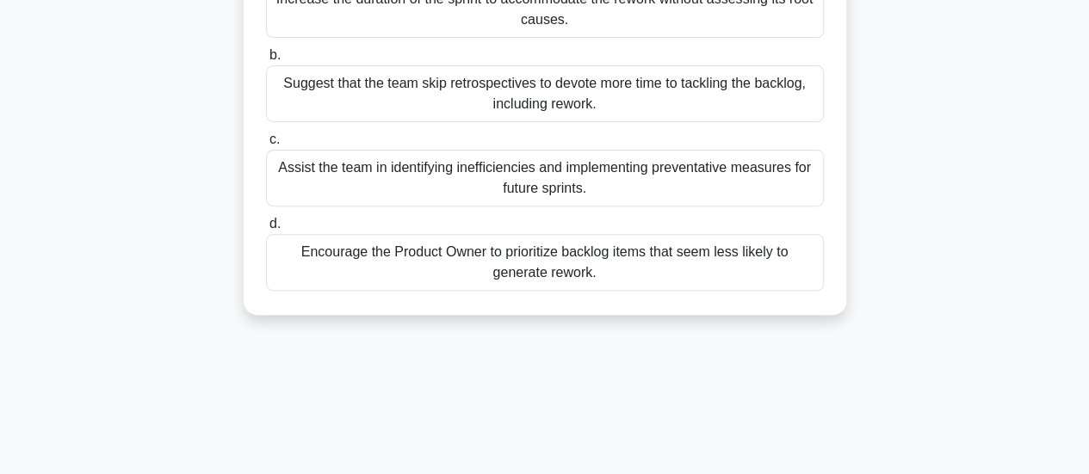
click at [586, 234] on div "Encourage the Product Owner to prioritize backlog items that seem less likely t…" at bounding box center [545, 262] width 558 height 57
click at [266, 219] on input "d. Encourage the Product Owner to prioritize backlog items that seem less likel…" at bounding box center [266, 224] width 0 height 11
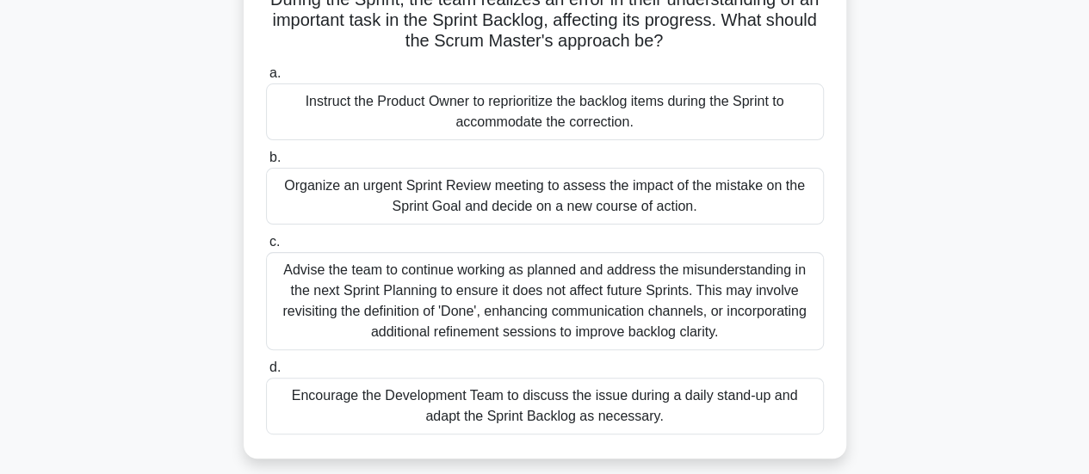
scroll to position [172, 0]
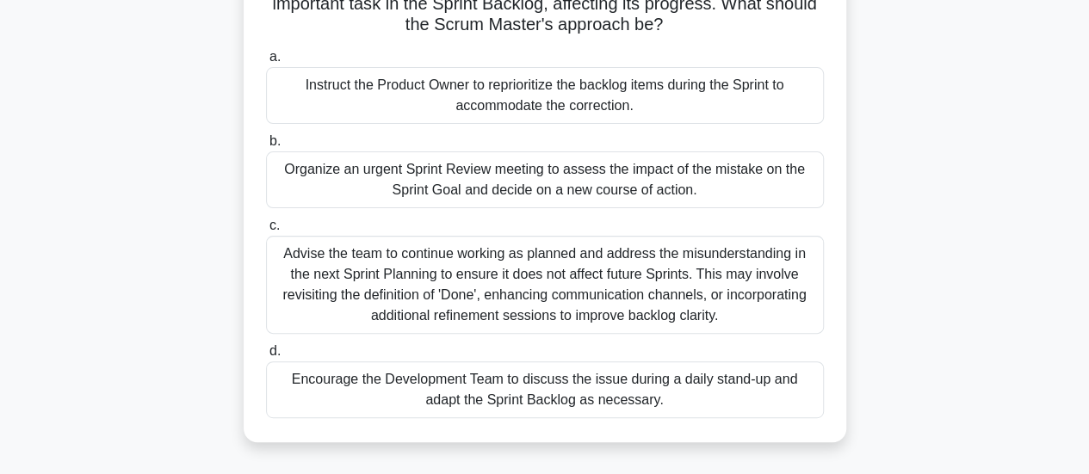
click at [651, 373] on div "Encourage the Development Team to discuss the issue during a daily stand-up and…" at bounding box center [545, 390] width 558 height 57
click at [266, 357] on input "d. Encourage the Development Team to discuss the issue during a daily stand-up …" at bounding box center [266, 351] width 0 height 11
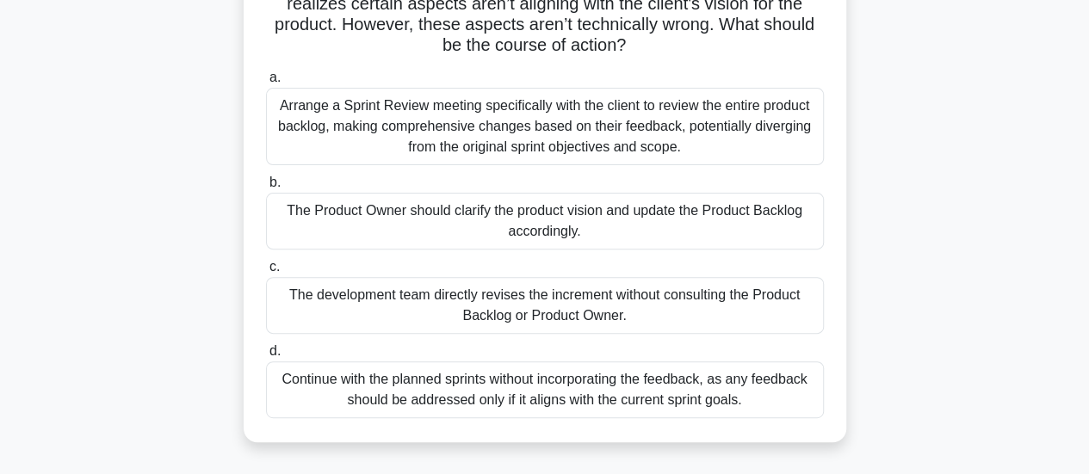
scroll to position [0, 0]
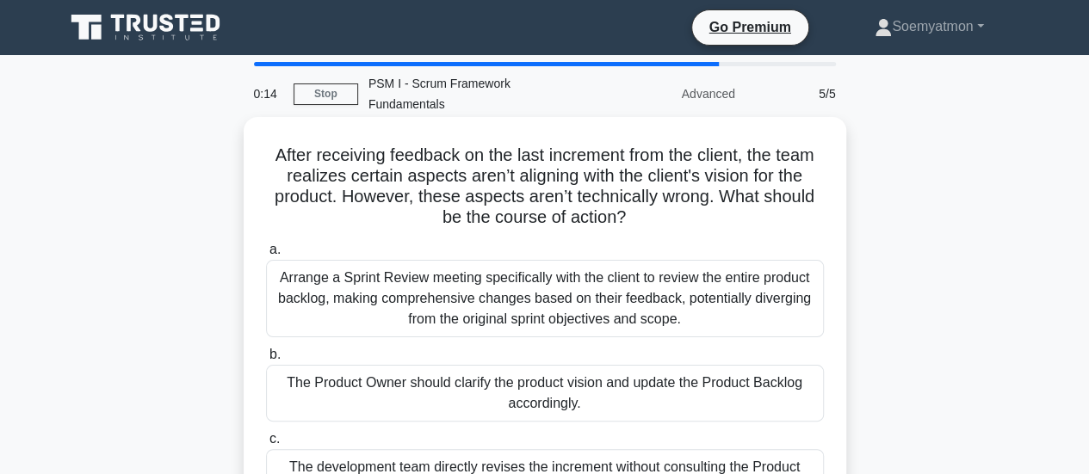
click at [692, 268] on div "Arrange a Sprint Review meeting specifically with the client to review the enti…" at bounding box center [545, 298] width 558 height 77
click at [266, 256] on input "a. Arrange a Sprint Review meeting specifically with the client to review the e…" at bounding box center [266, 249] width 0 height 11
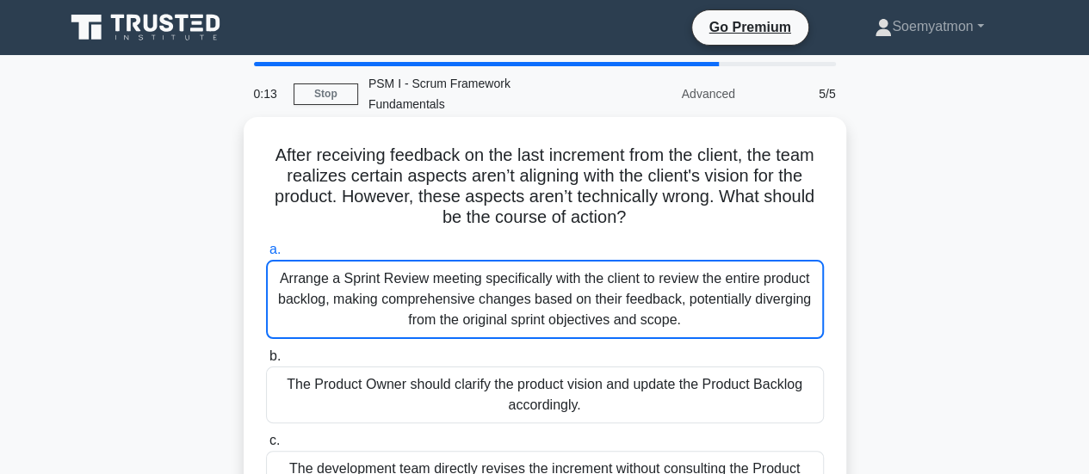
scroll to position [455, 0]
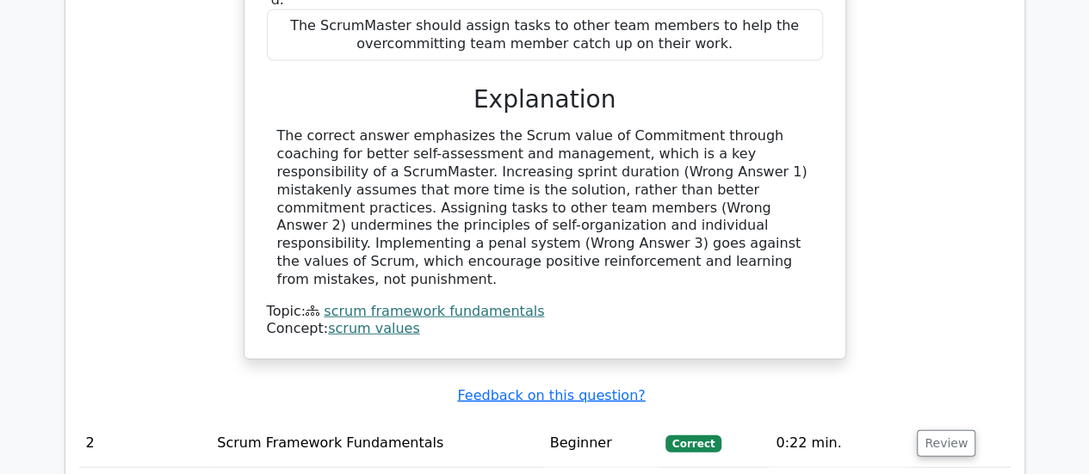
scroll to position [1980, 0]
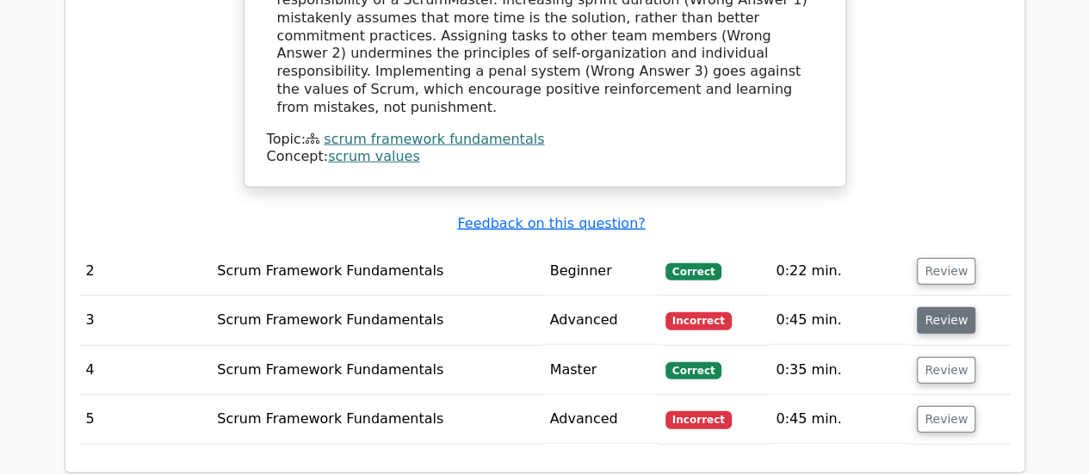
click at [956, 307] on button "Review" at bounding box center [946, 320] width 59 height 27
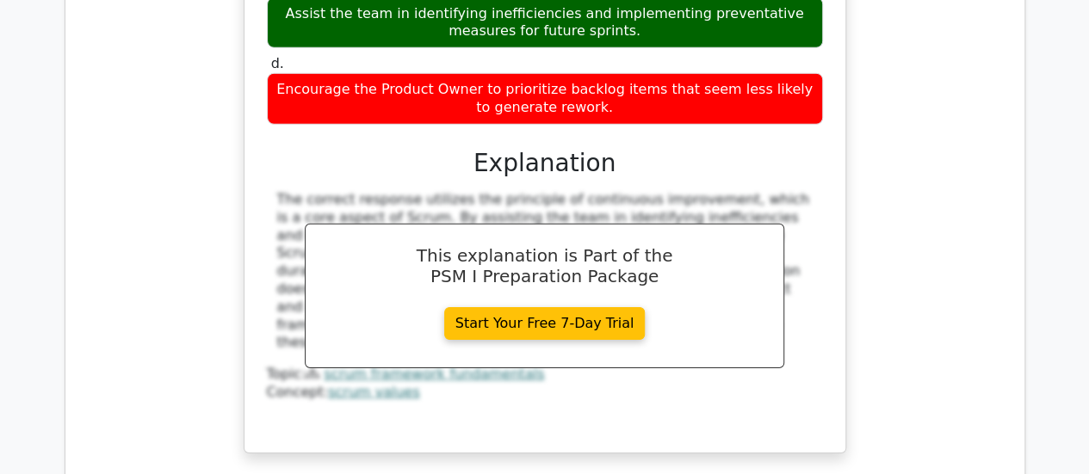
scroll to position [2669, 0]
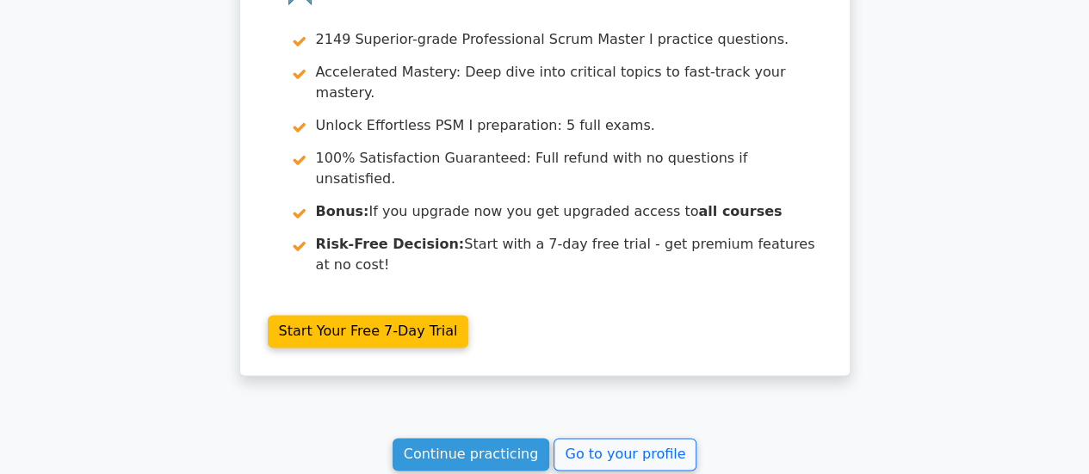
scroll to position [4288, 0]
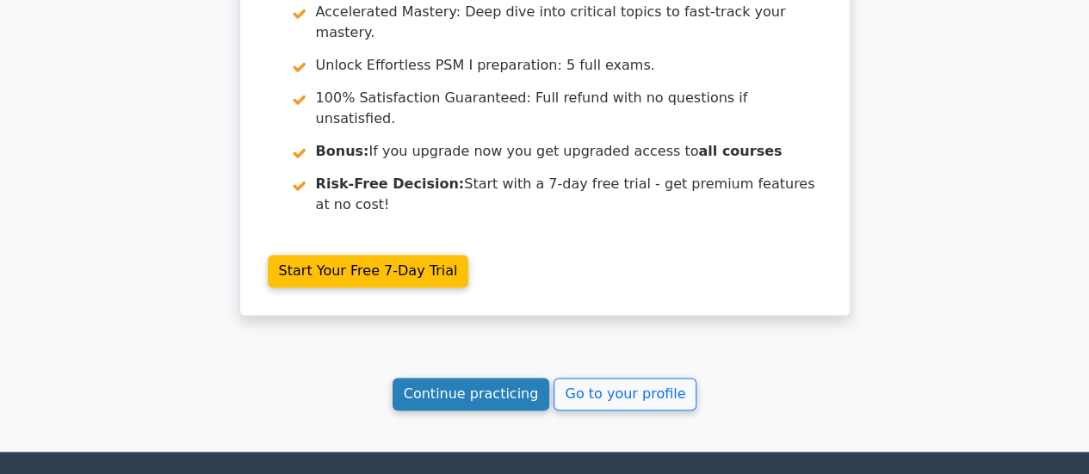
click at [474, 378] on link "Continue practicing" at bounding box center [472, 394] width 158 height 33
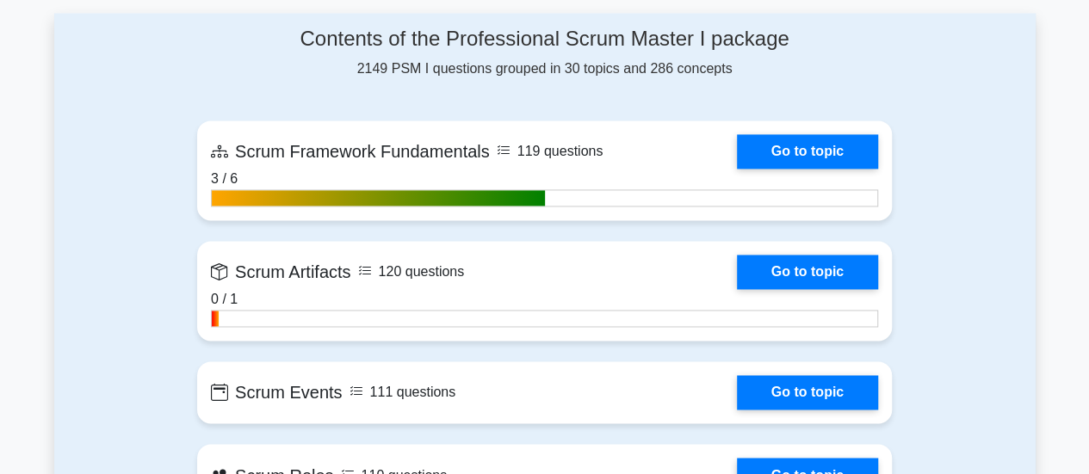
scroll to position [1291, 0]
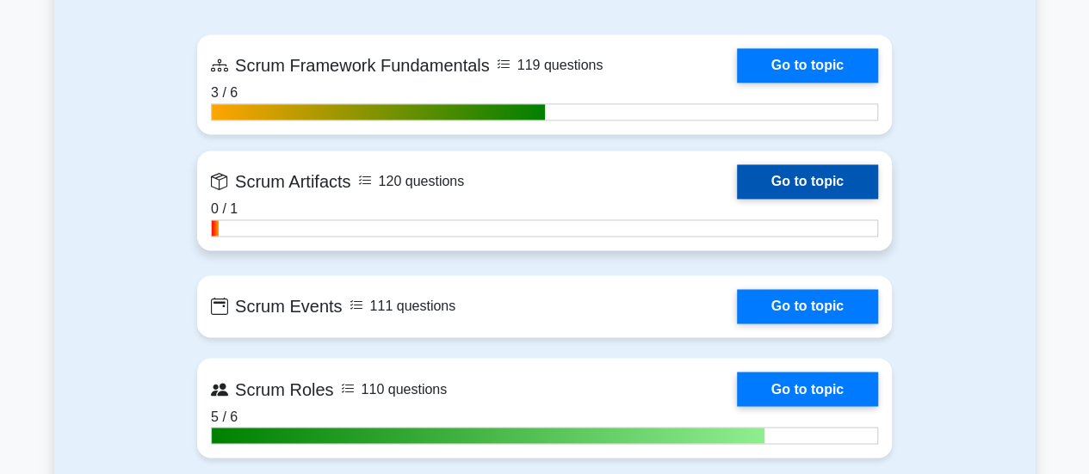
click at [787, 180] on link "Go to topic" at bounding box center [807, 181] width 141 height 34
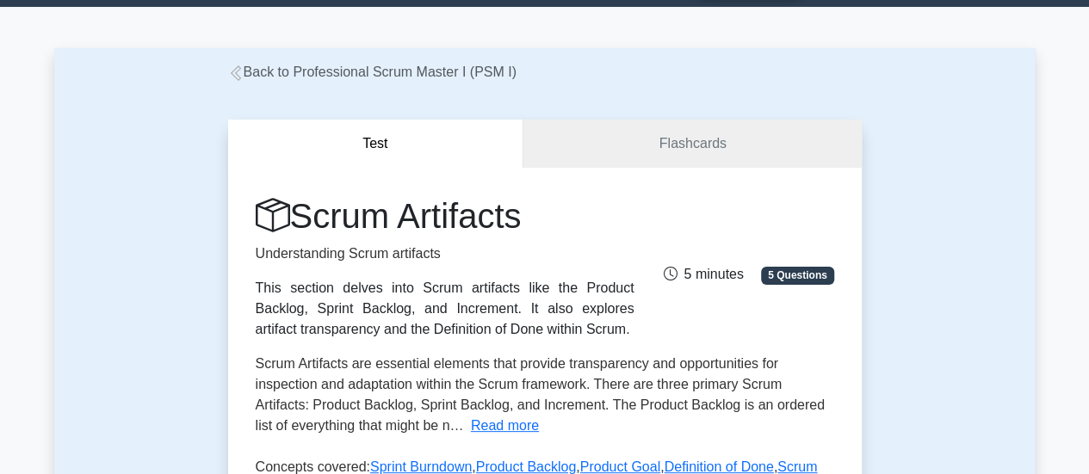
scroll to position [86, 0]
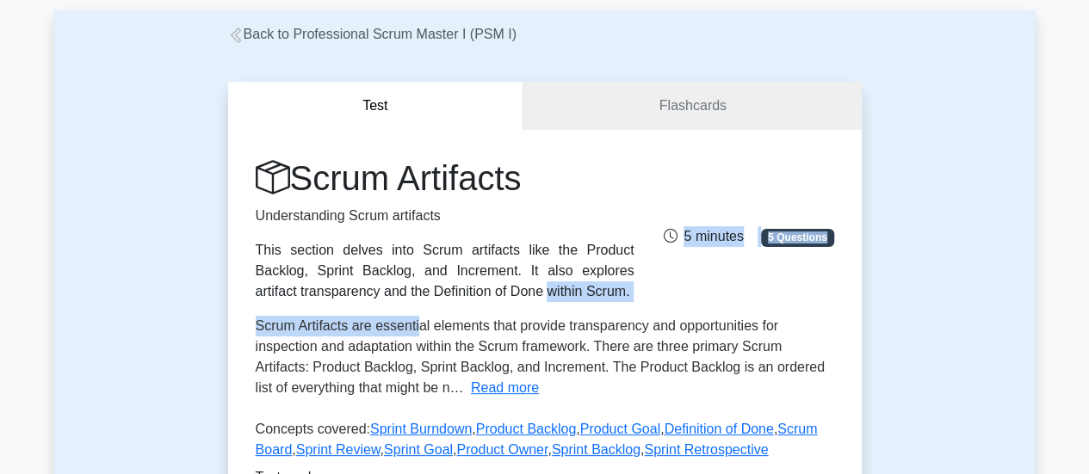
drag, startPoint x: 273, startPoint y: 299, endPoint x: 418, endPoint y: 319, distance: 146.1
click at [418, 319] on div "Scrum Artifacts Understanding Scrum artifacts This section delves into Scrum ar…" at bounding box center [545, 313] width 579 height 310
click at [666, 291] on div "Scrum Artifacts Understanding Scrum artifacts This section delves into Scrum ar…" at bounding box center [544, 230] width 599 height 145
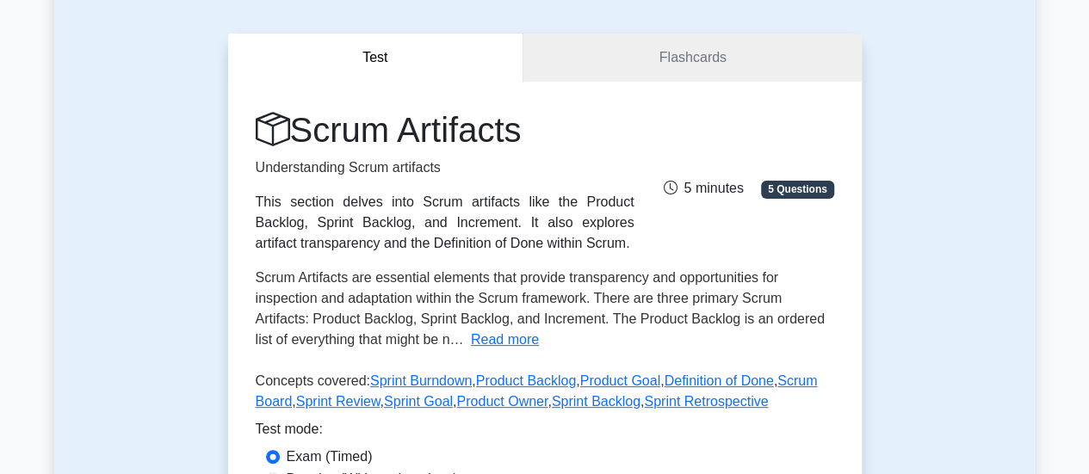
scroll to position [172, 0]
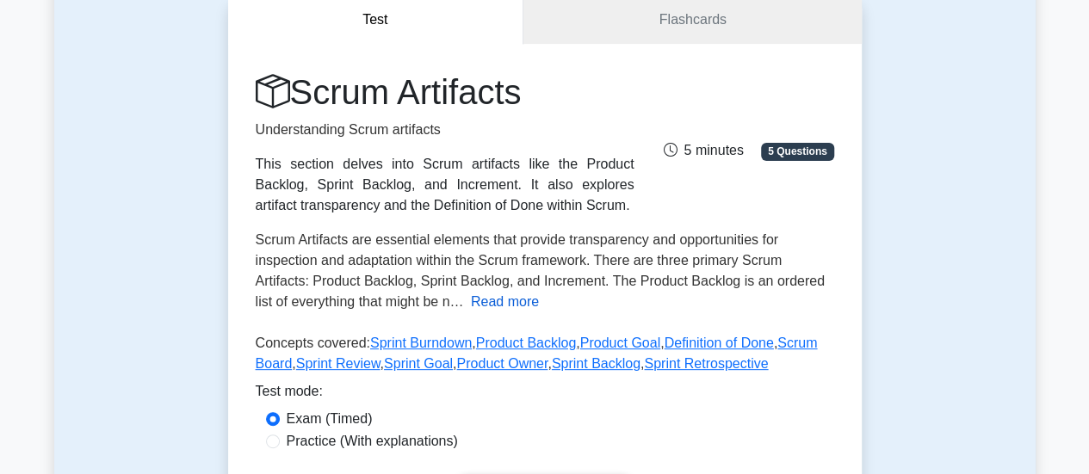
click at [504, 307] on button "Read more" at bounding box center [505, 302] width 68 height 21
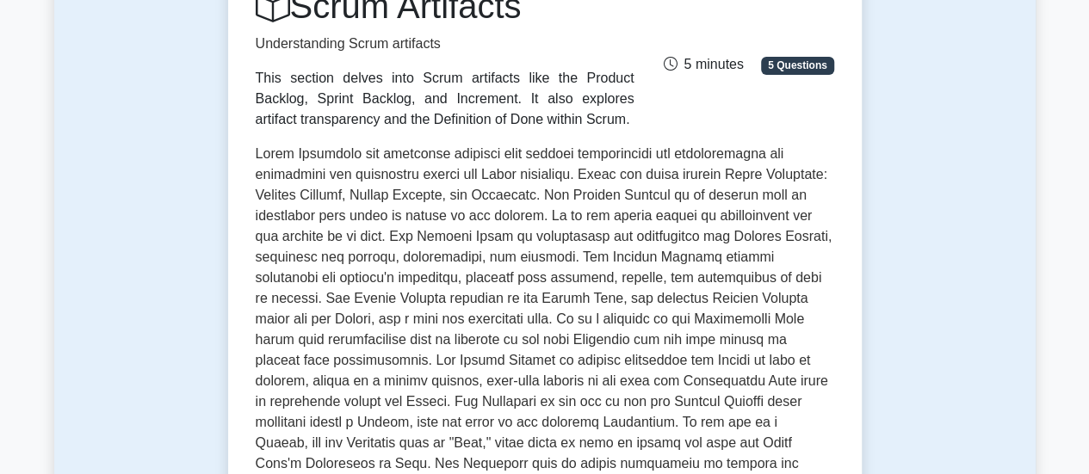
scroll to position [344, 0]
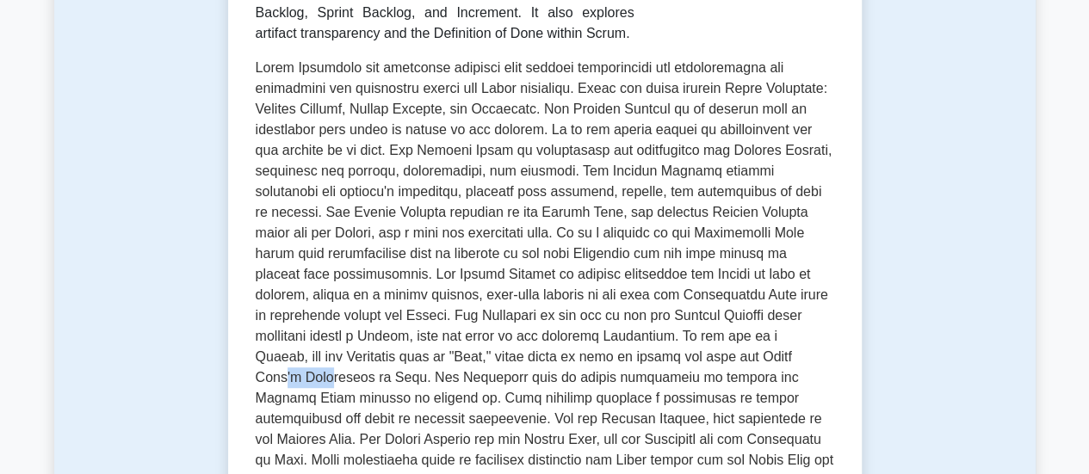
drag, startPoint x: 705, startPoint y: 359, endPoint x: 747, endPoint y: 360, distance: 42.2
click at [747, 360] on span at bounding box center [545, 274] width 578 height 428
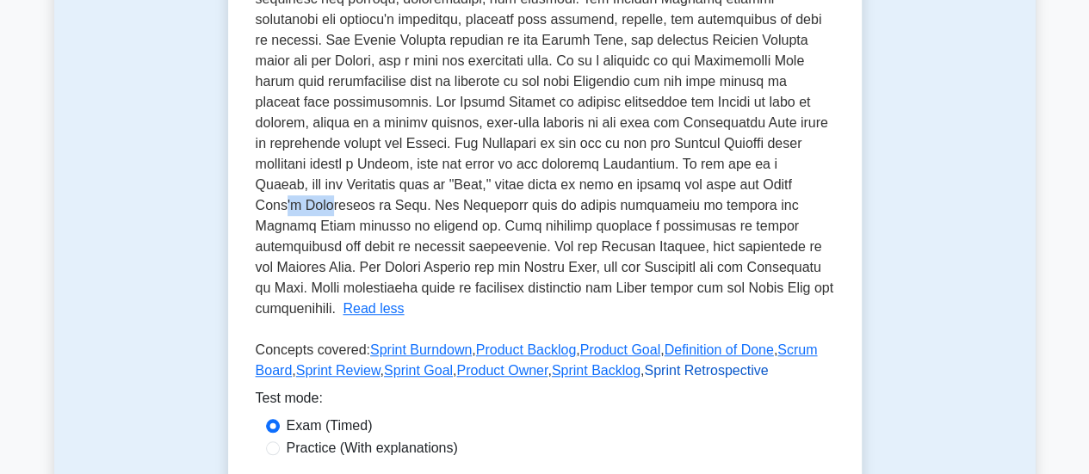
scroll to position [689, 0]
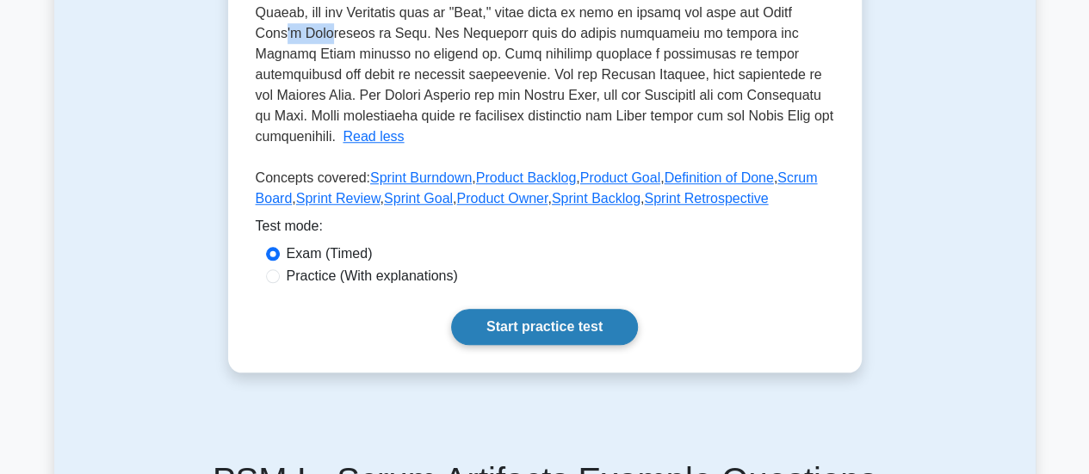
click at [513, 309] on link "Start practice test" at bounding box center [544, 327] width 187 height 36
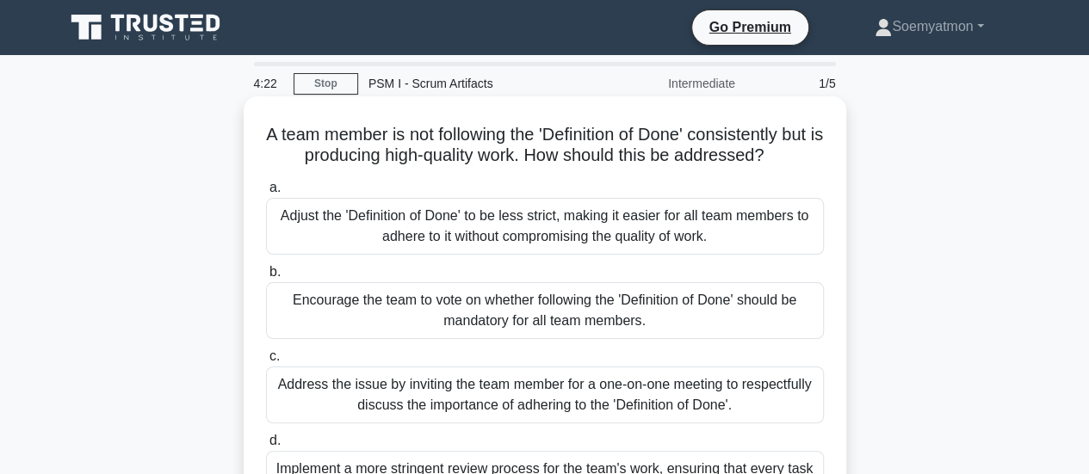
click at [675, 316] on div "Encourage the team to vote on whether following the 'Definition of Done' should…" at bounding box center [545, 310] width 558 height 57
click at [266, 278] on input "b. Encourage the team to vote on whether following the 'Definition of Done' sho…" at bounding box center [266, 272] width 0 height 11
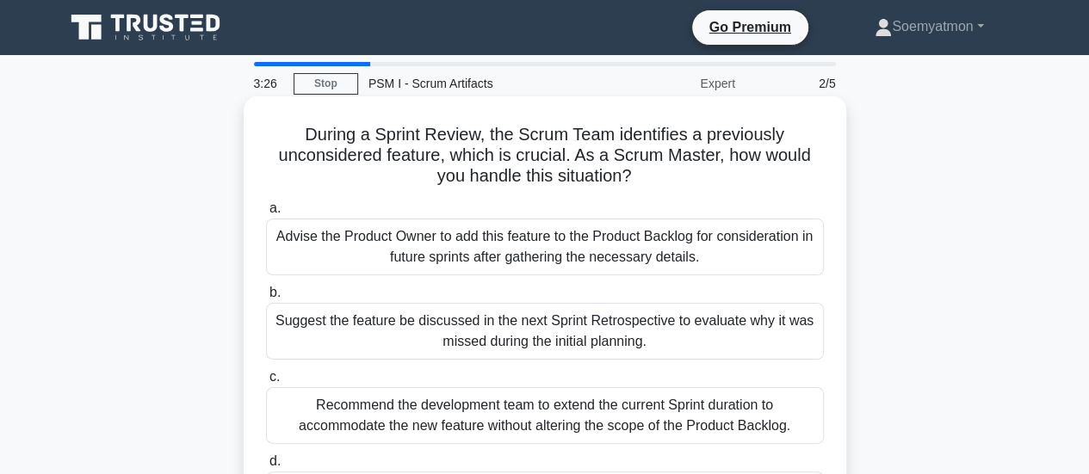
scroll to position [86, 0]
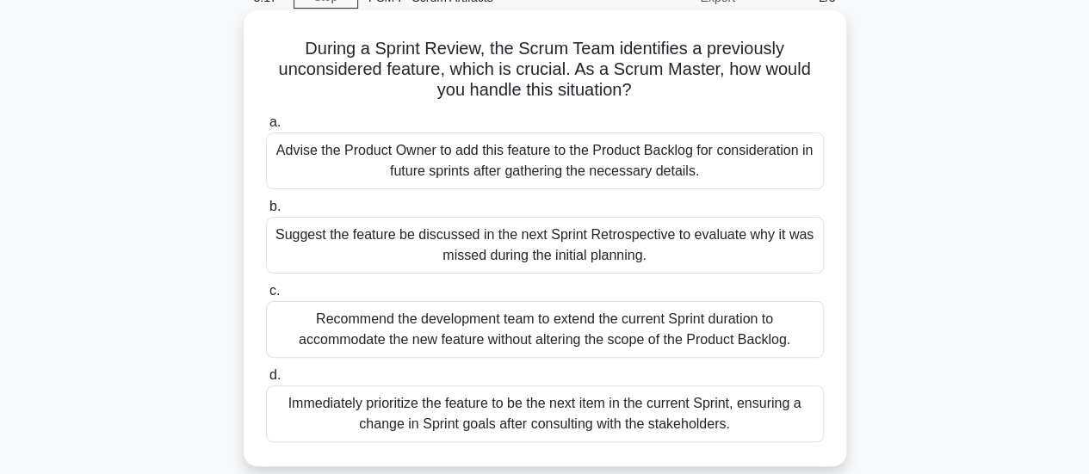
click at [580, 174] on div "Advise the Product Owner to add this feature to the Product Backlog for conside…" at bounding box center [545, 161] width 558 height 57
click at [266, 128] on input "a. Advise the Product Owner to add this feature to the Product Backlog for cons…" at bounding box center [266, 122] width 0 height 11
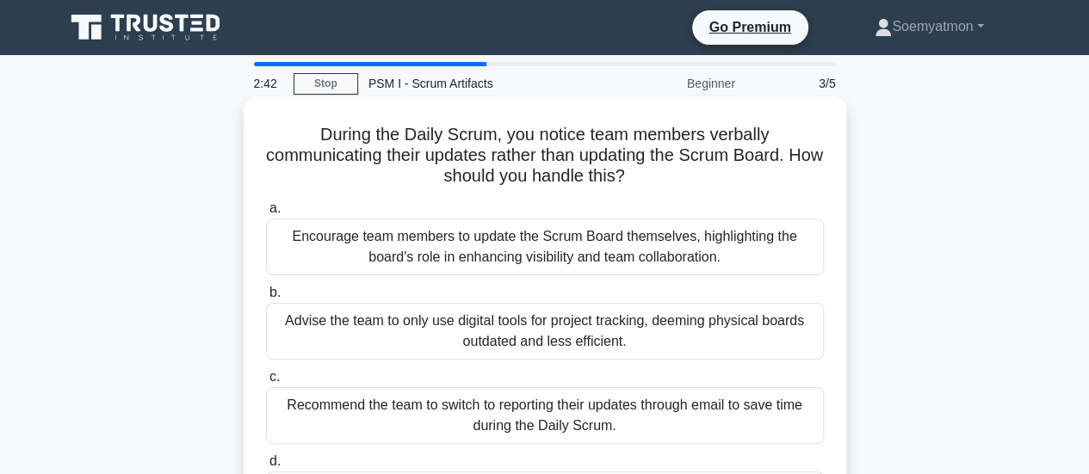
scroll to position [172, 0]
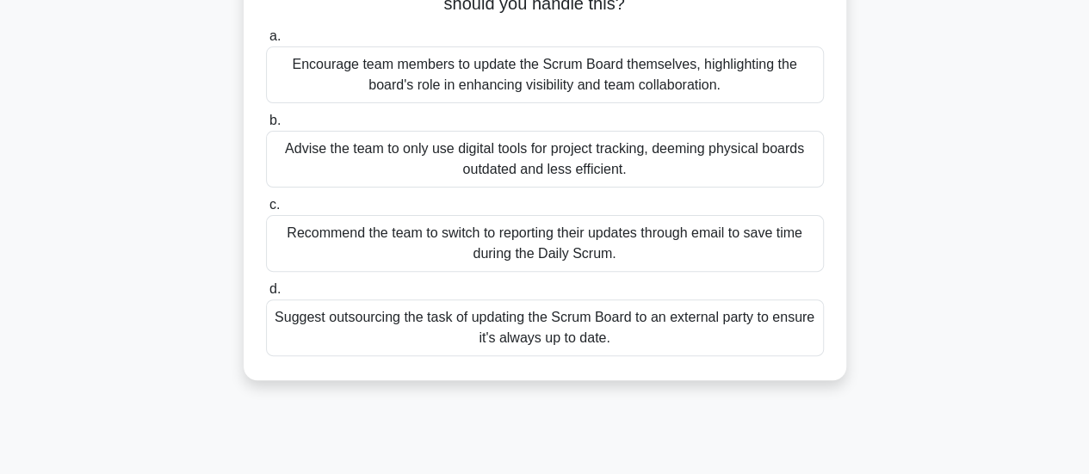
click at [622, 84] on div "Encourage team members to update the Scrum Board themselves, highlighting the b…" at bounding box center [545, 74] width 558 height 57
click at [266, 42] on input "a. Encourage team members to update the Scrum Board themselves, highlighting th…" at bounding box center [266, 36] width 0 height 11
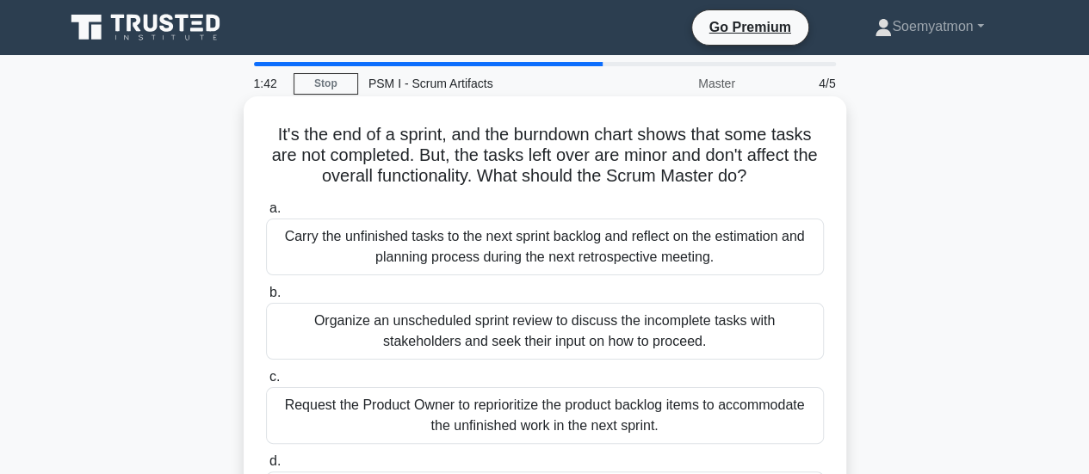
scroll to position [86, 0]
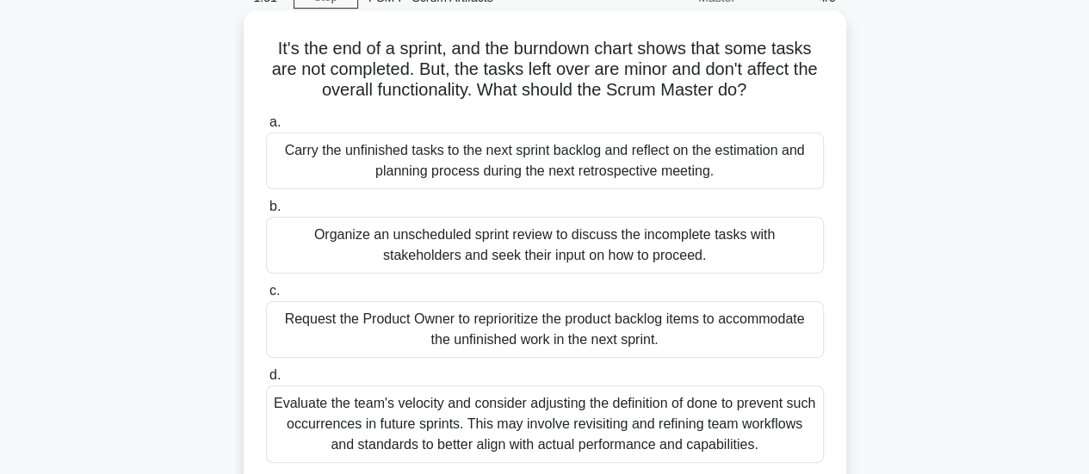
click at [644, 259] on div "Organize an unscheduled sprint review to discuss the incomplete tasks with stak…" at bounding box center [545, 245] width 558 height 57
click at [266, 213] on input "b. Organize an unscheduled sprint review to discuss the incomplete tasks with s…" at bounding box center [266, 206] width 0 height 11
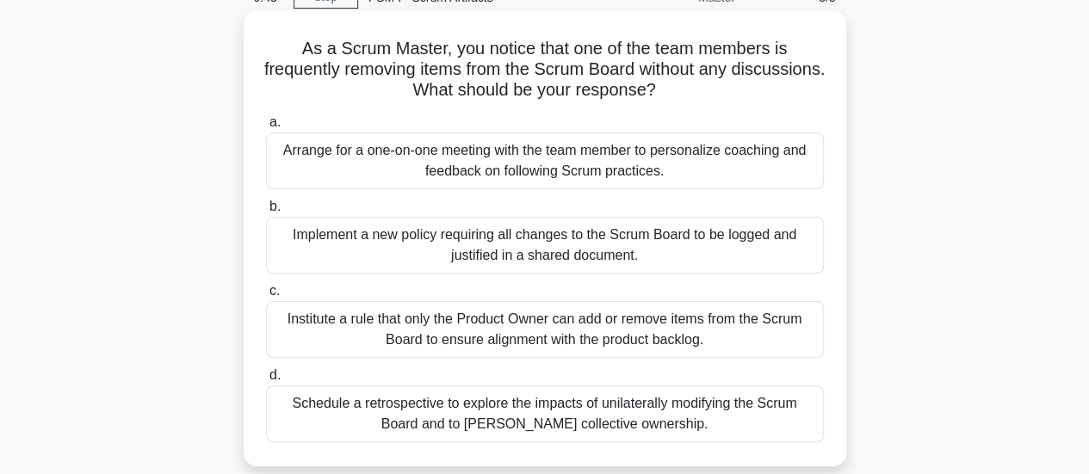
click at [592, 164] on div "Arrange for a one-on-one meeting with the team member to personalize coaching a…" at bounding box center [545, 161] width 558 height 57
click at [266, 128] on input "a. Arrange for a one-on-one meeting with the team member to personalize coachin…" at bounding box center [266, 122] width 0 height 11
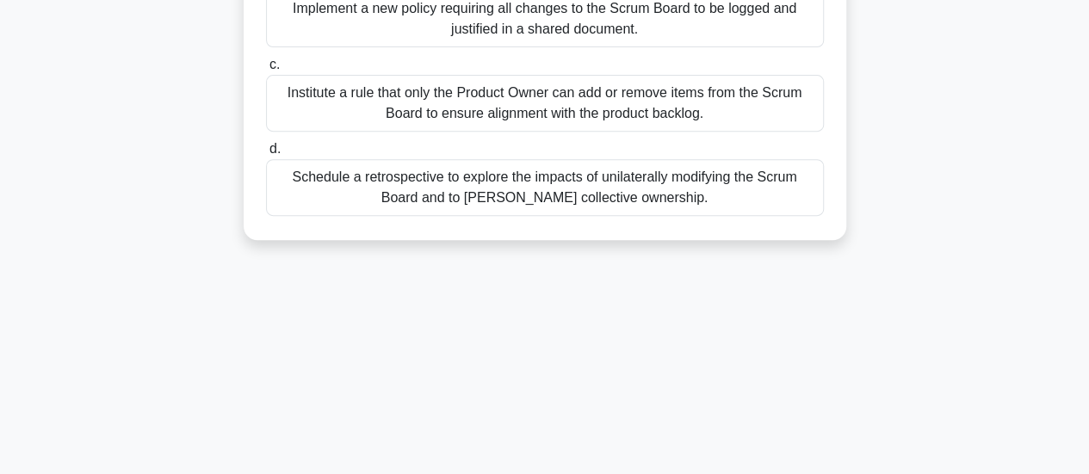
scroll to position [344, 0]
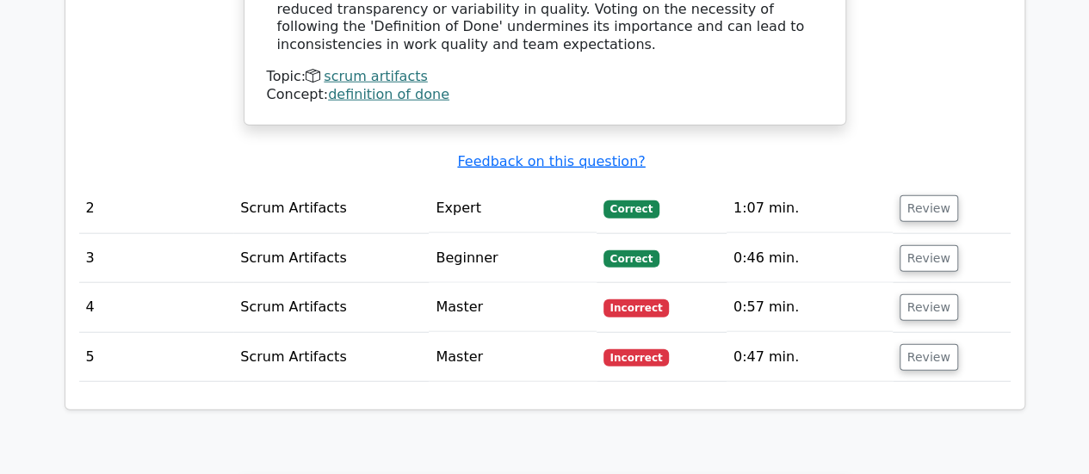
scroll to position [1980, 0]
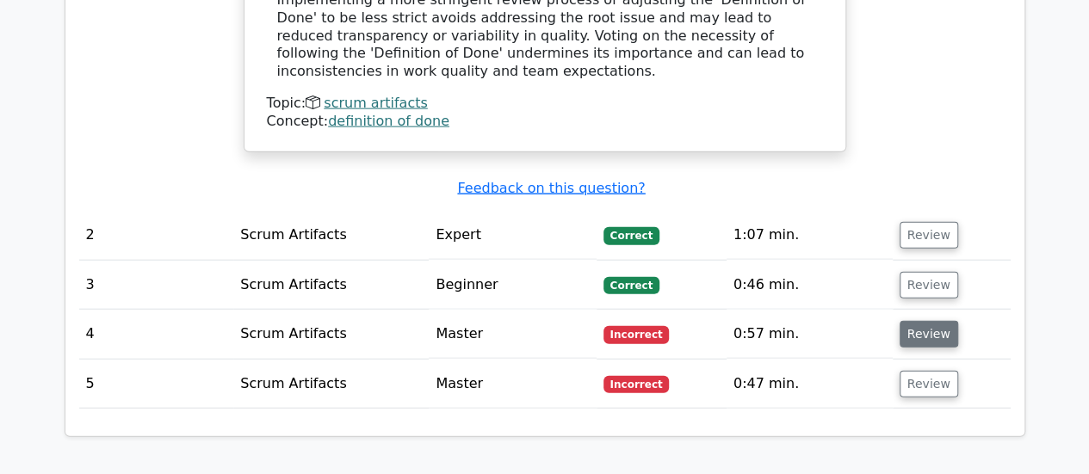
click at [914, 321] on button "Review" at bounding box center [929, 334] width 59 height 27
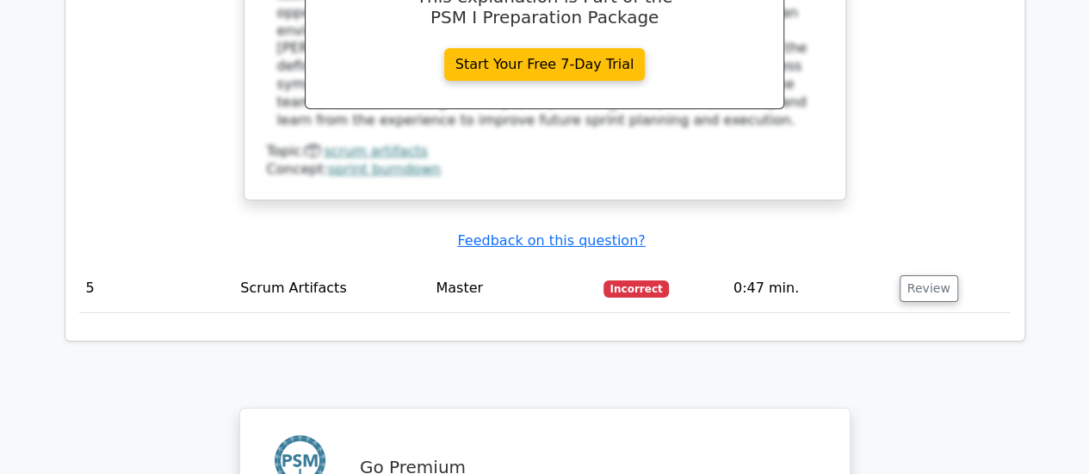
scroll to position [2927, 0]
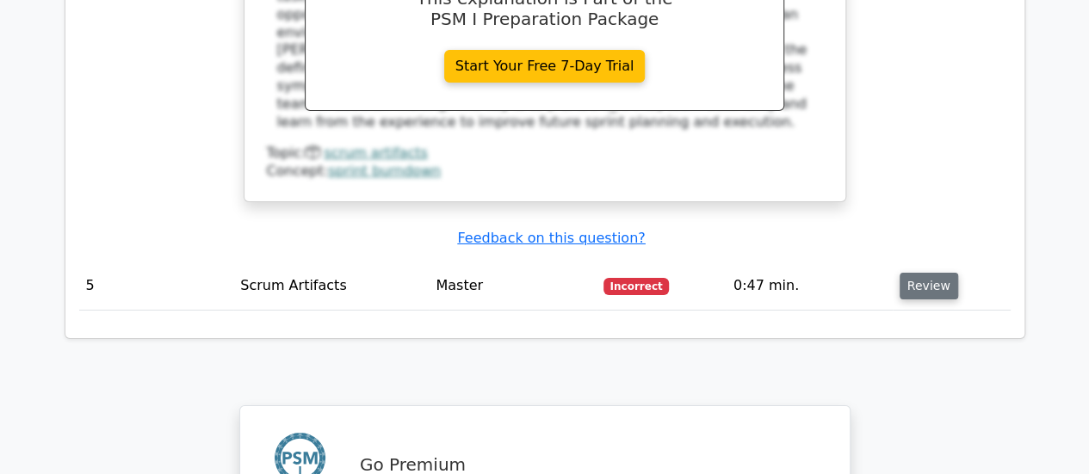
click at [907, 273] on button "Review" at bounding box center [929, 286] width 59 height 27
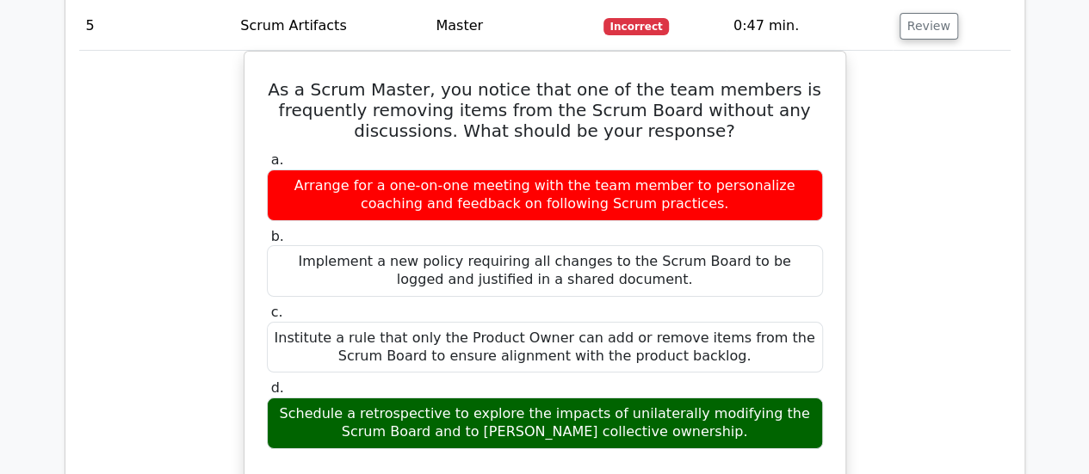
scroll to position [3271, 0]
